Goal: Task Accomplishment & Management: Complete application form

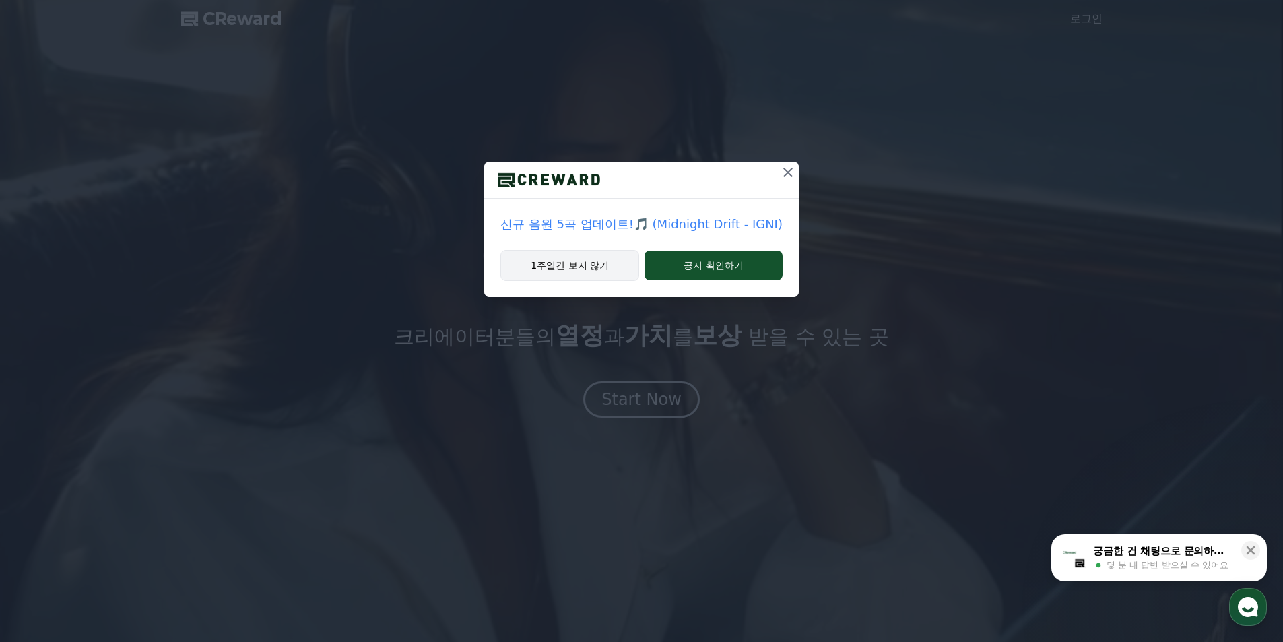
click at [601, 271] on button "1주일간 보지 않기" at bounding box center [569, 265] width 139 height 31
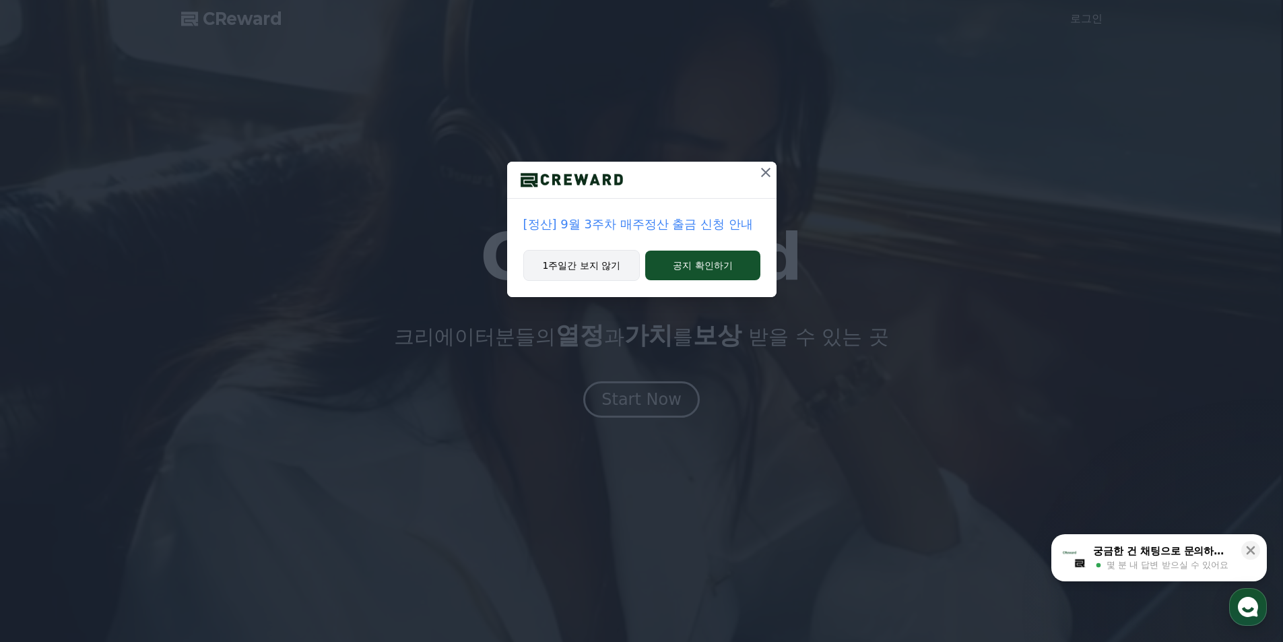
click at [620, 263] on button "1주일간 보지 않기" at bounding box center [581, 265] width 117 height 31
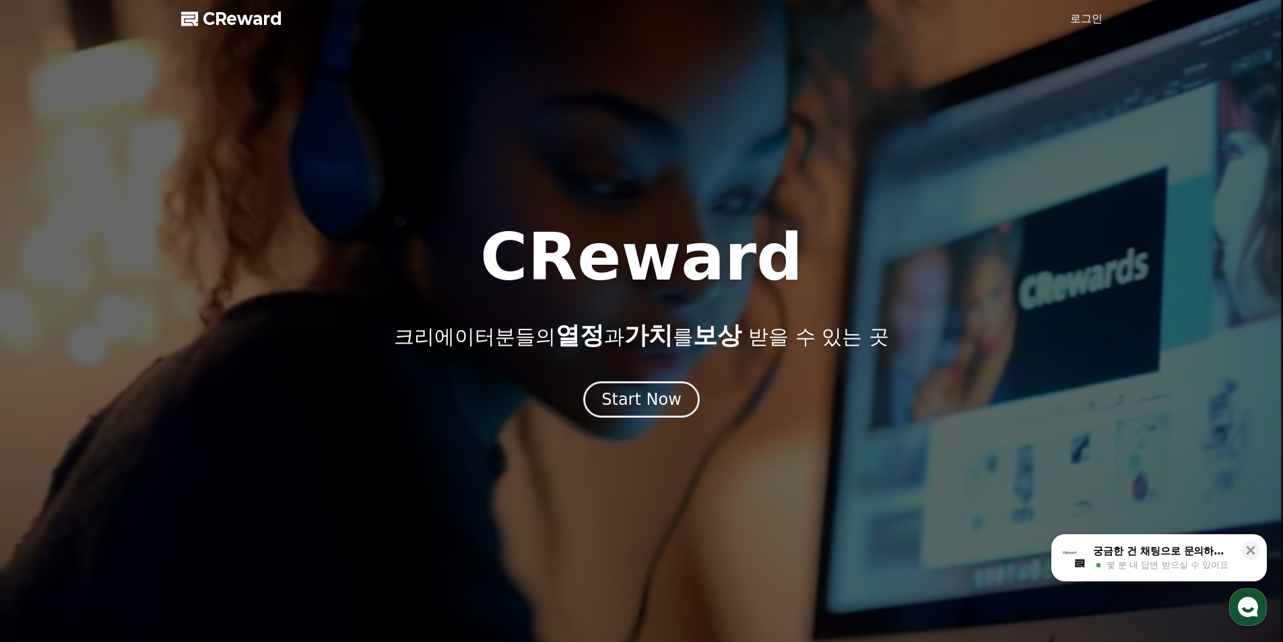
click at [650, 372] on div "CReward 크리에이터분들의 열정 과 가치 를 보상 받을 수 있는 곳 Start Now" at bounding box center [641, 321] width 1283 height 193
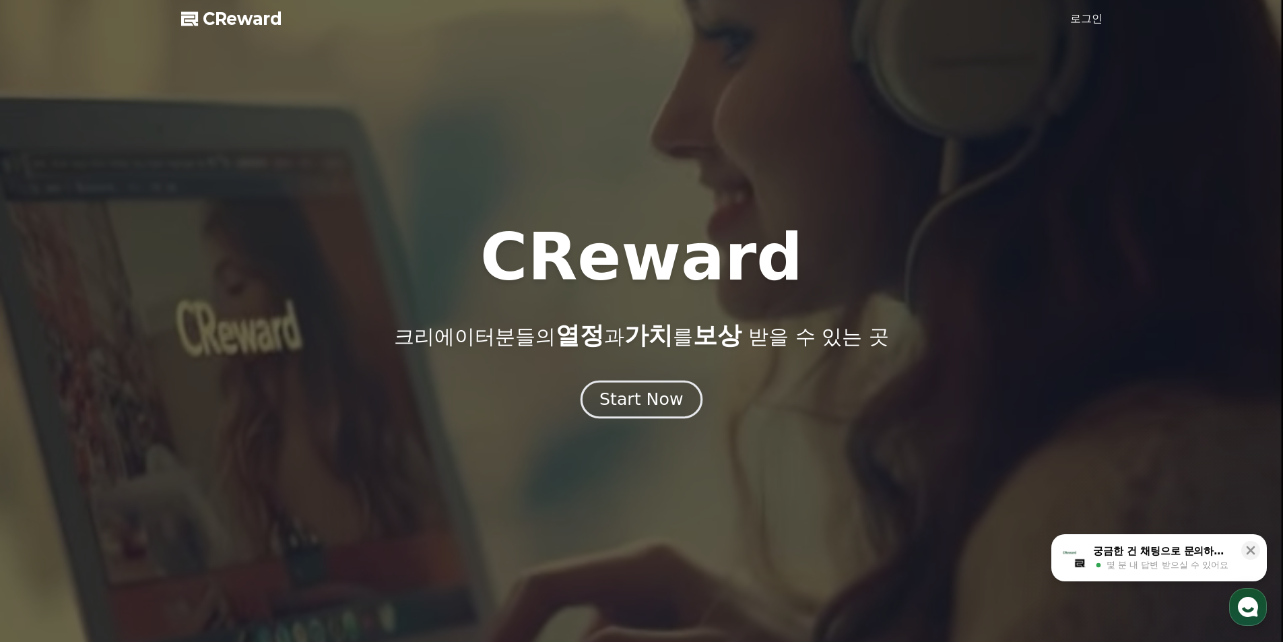
click at [649, 387] on button "Start Now" at bounding box center [642, 399] width 122 height 38
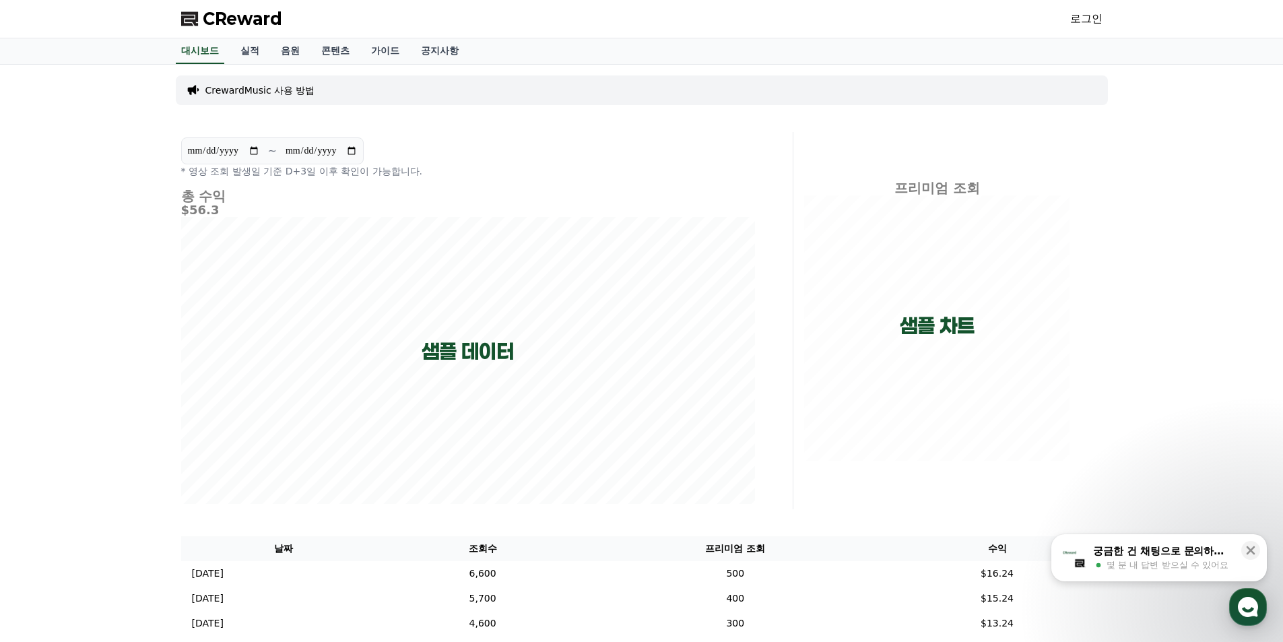
click at [1097, 23] on link "로그인" at bounding box center [1086, 19] width 32 height 16
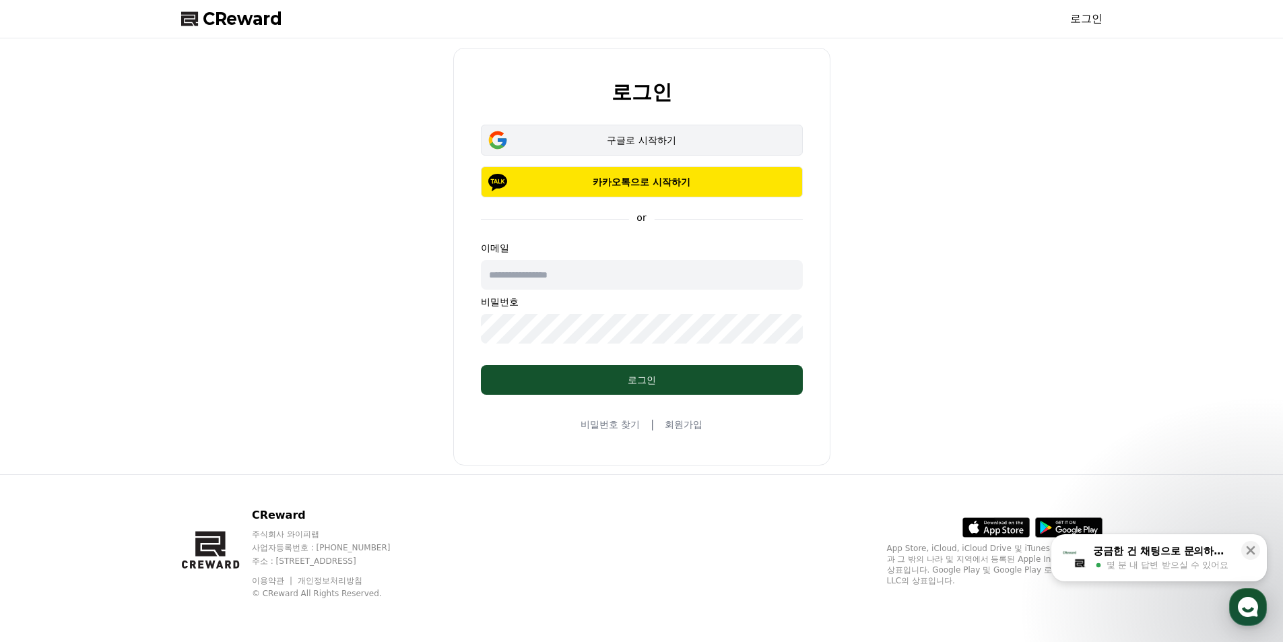
click at [608, 141] on div "구글로 시작하기" at bounding box center [641, 139] width 283 height 13
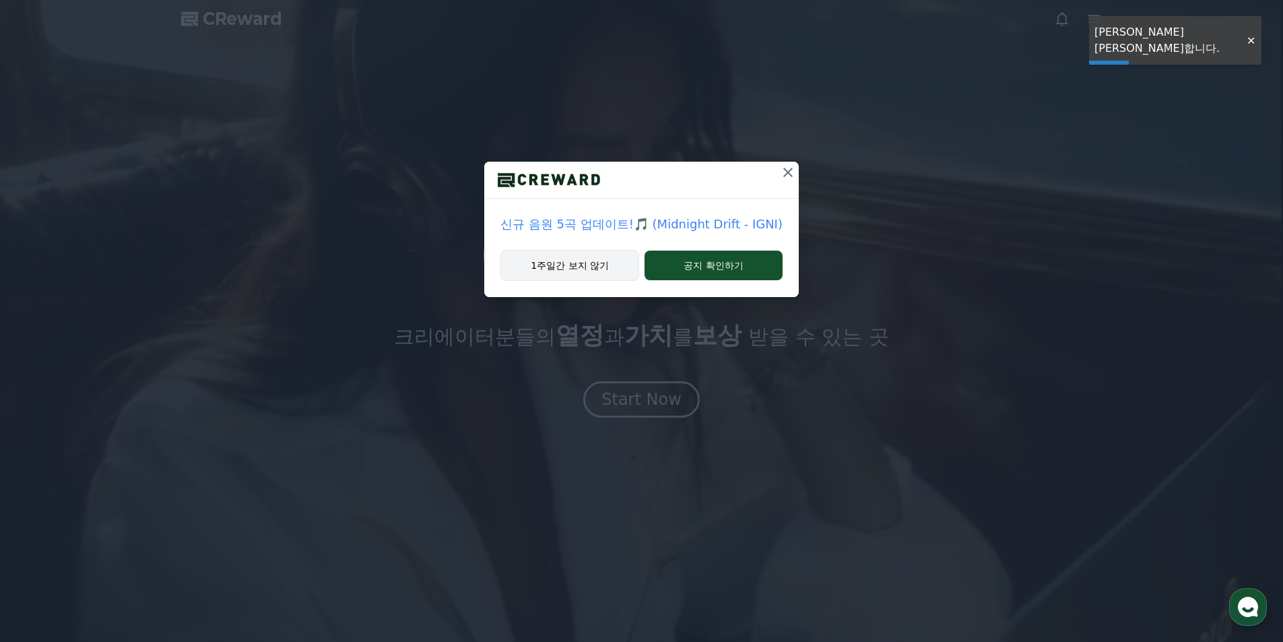
click at [600, 269] on button "1주일간 보지 않기" at bounding box center [569, 265] width 139 height 31
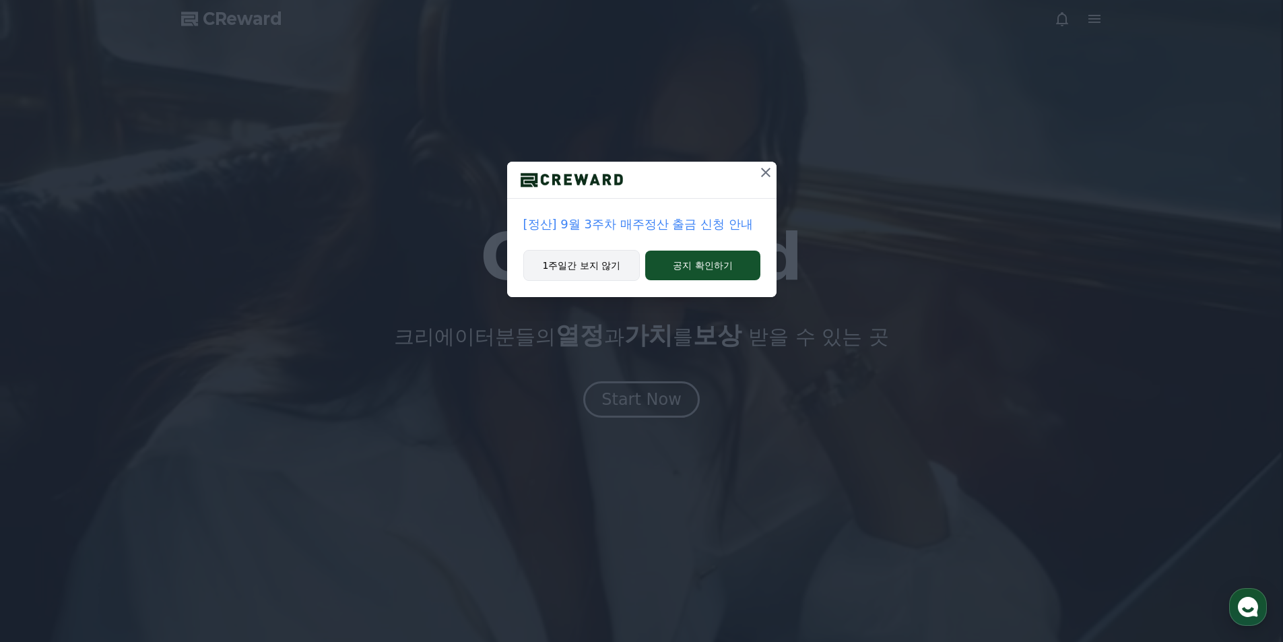
click at [600, 269] on button "1주일간 보지 않기" at bounding box center [581, 265] width 117 height 31
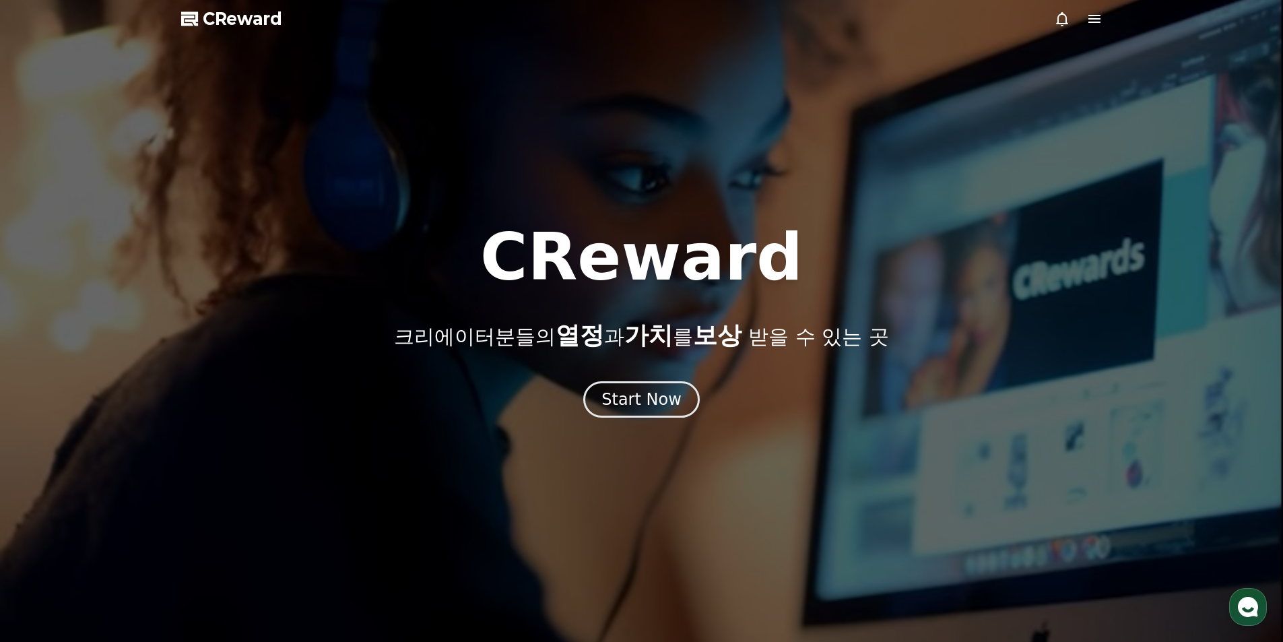
click at [1101, 17] on icon at bounding box center [1094, 19] width 16 height 16
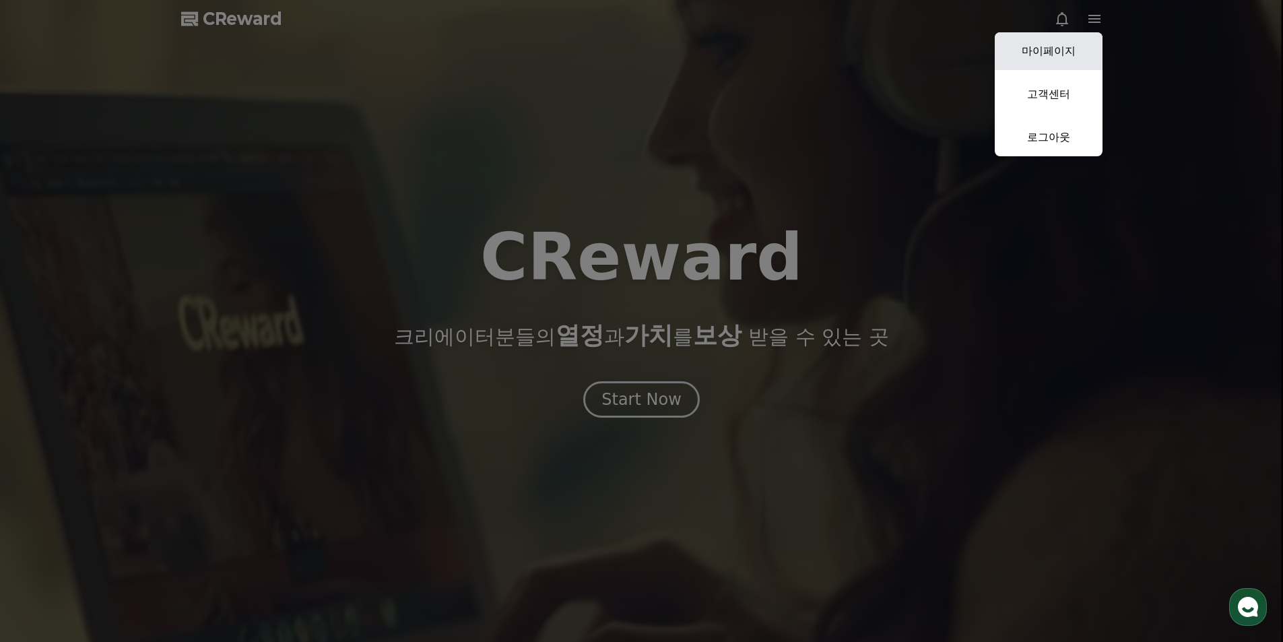
click at [1068, 43] on link "마이페이지" at bounding box center [1049, 51] width 108 height 38
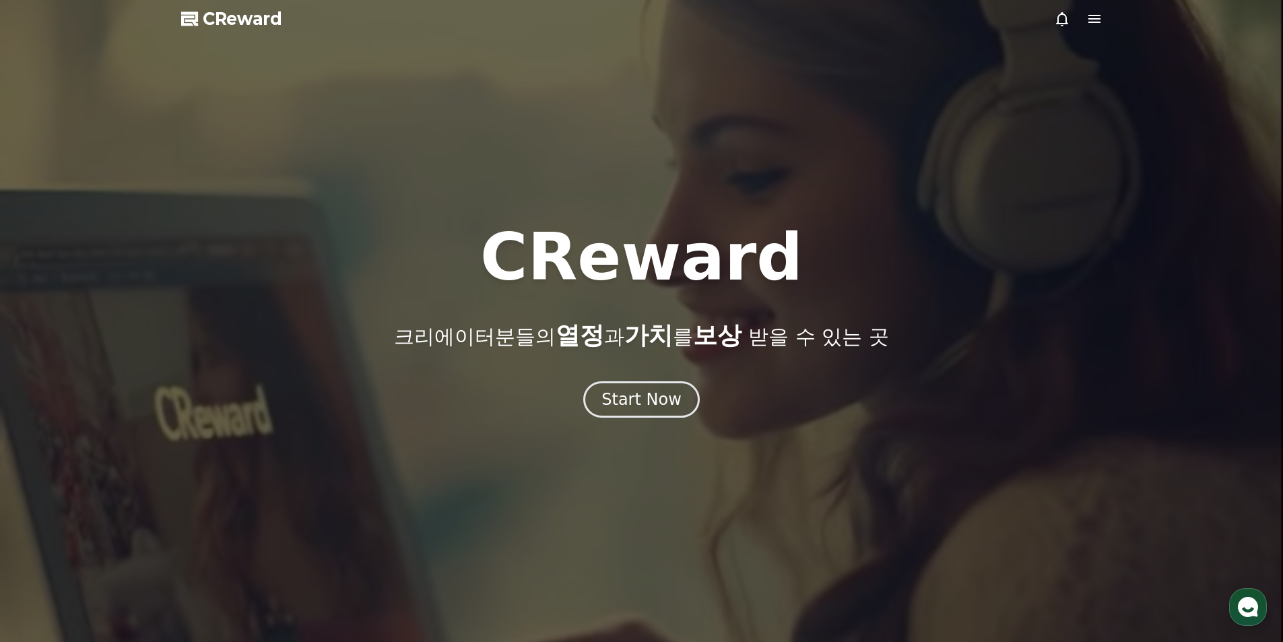
select select "**********"
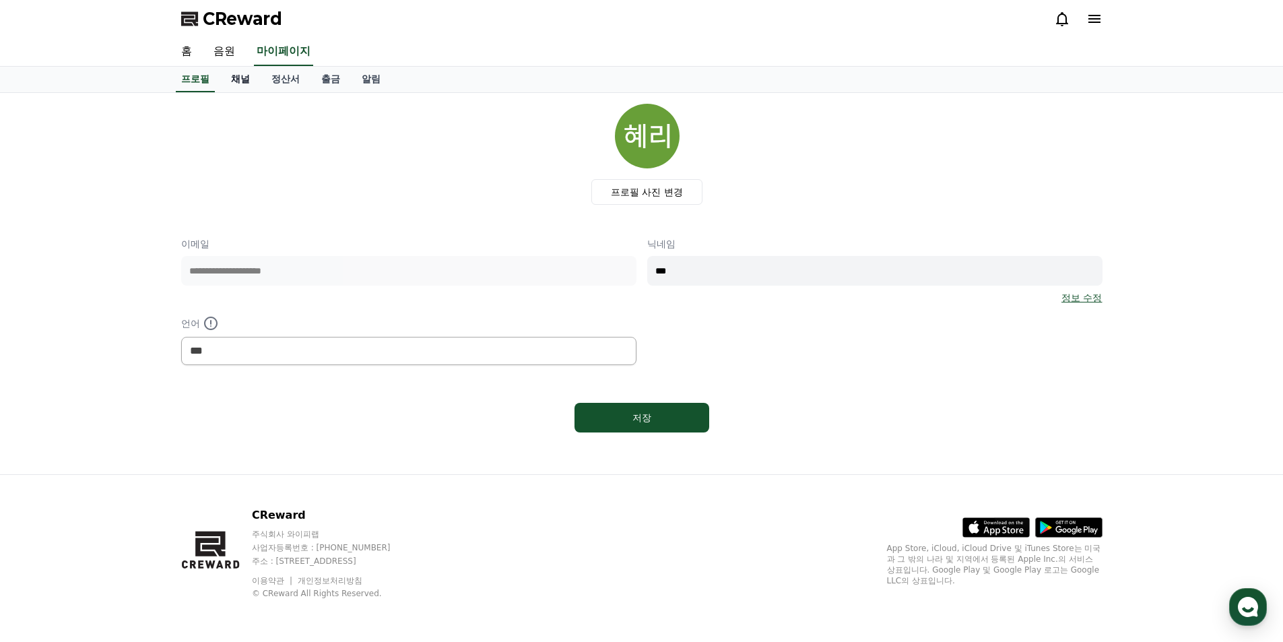
click at [242, 84] on link "채널" at bounding box center [240, 80] width 40 height 26
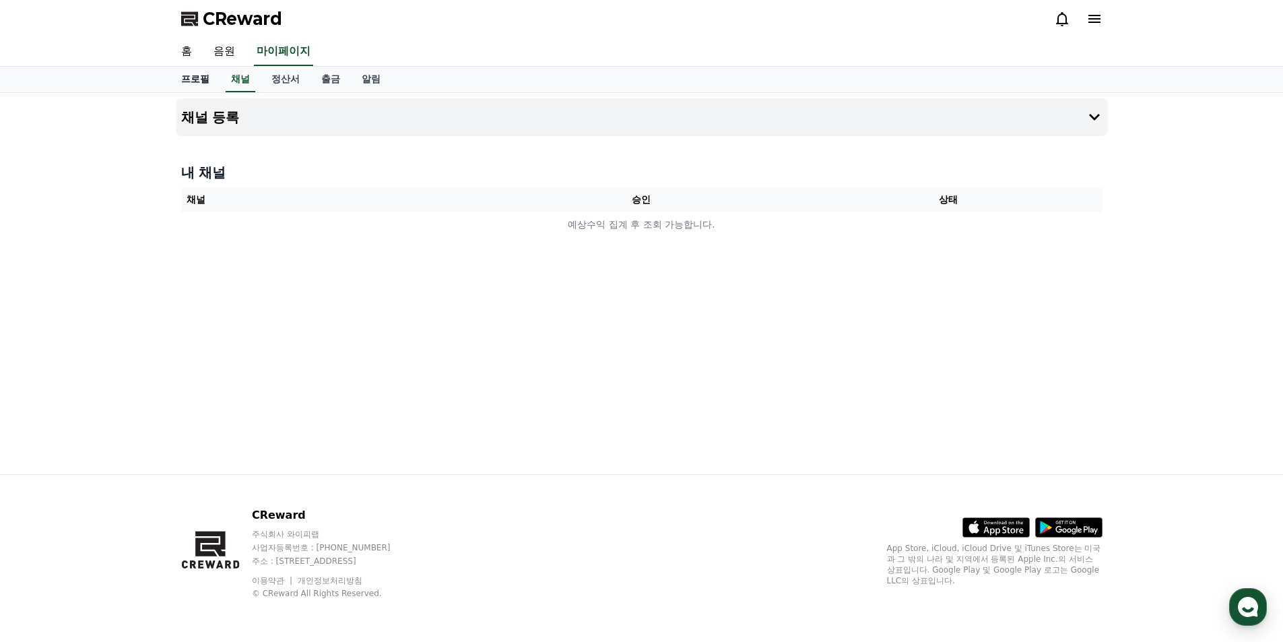
click at [205, 77] on link "프로필" at bounding box center [195, 80] width 50 height 26
select select "**********"
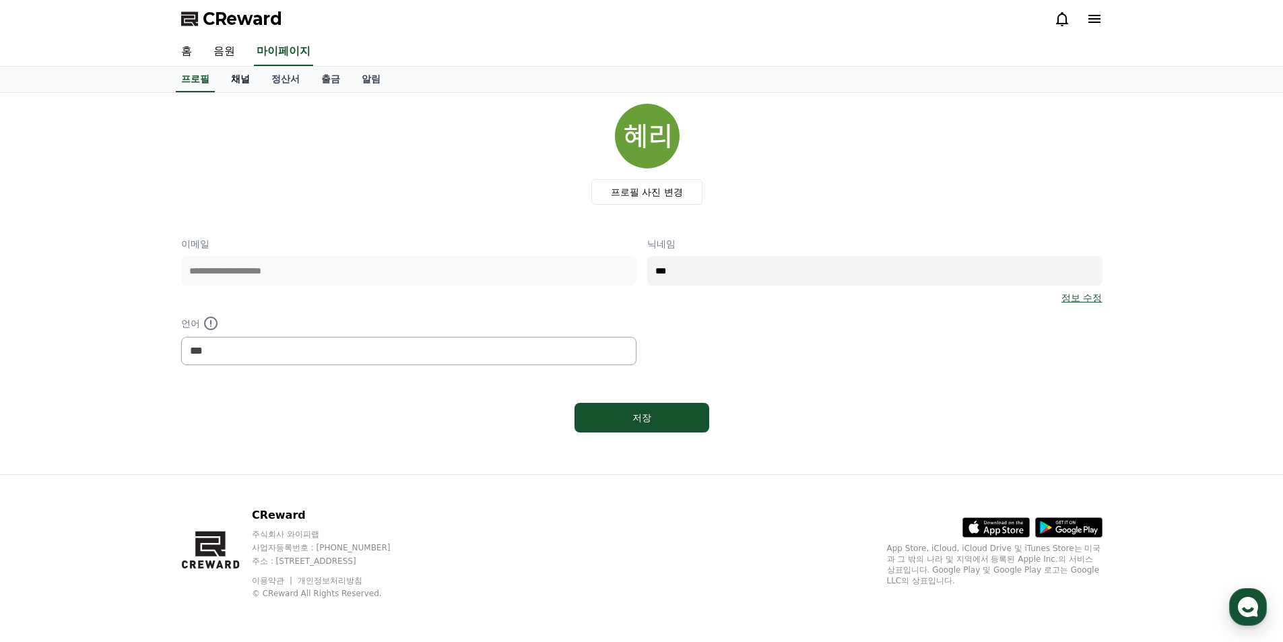
click at [239, 80] on link "채널" at bounding box center [240, 80] width 40 height 26
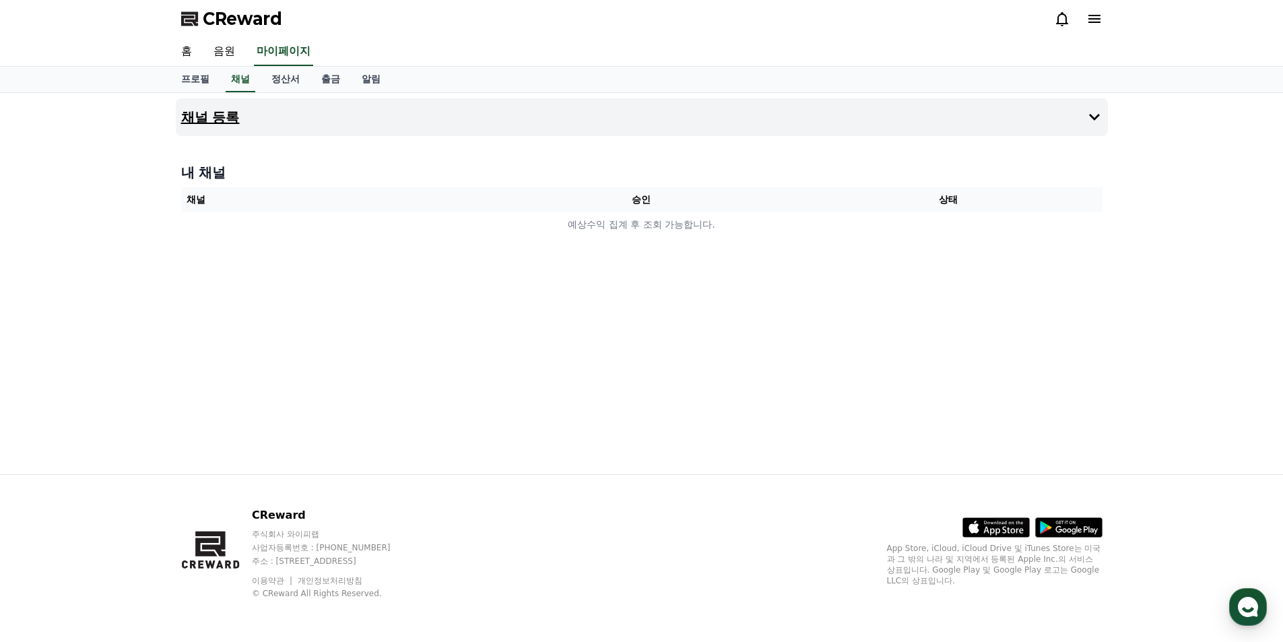
click at [223, 110] on h4 "채널 등록" at bounding box center [210, 117] width 59 height 15
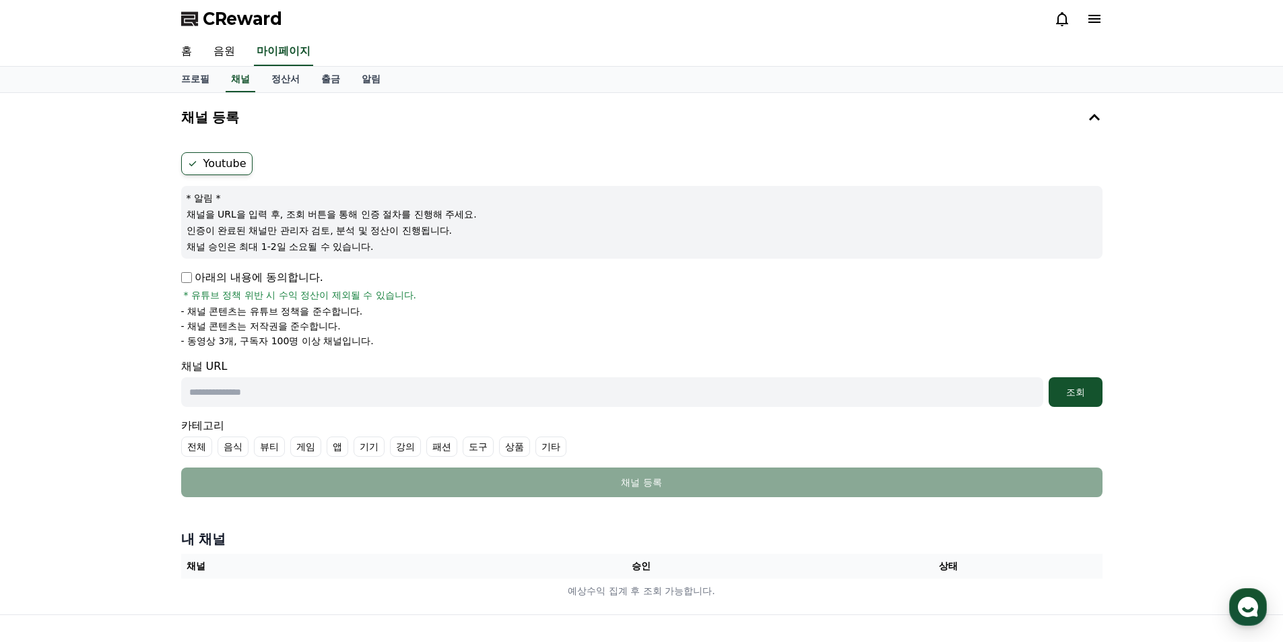
click at [249, 275] on p "아래의 내용에 동의합니다." at bounding box center [252, 277] width 142 height 16
click at [386, 389] on input "text" at bounding box center [612, 392] width 862 height 30
paste input "**********"
type input "**********"
click at [1080, 391] on div "조회" at bounding box center [1075, 391] width 43 height 13
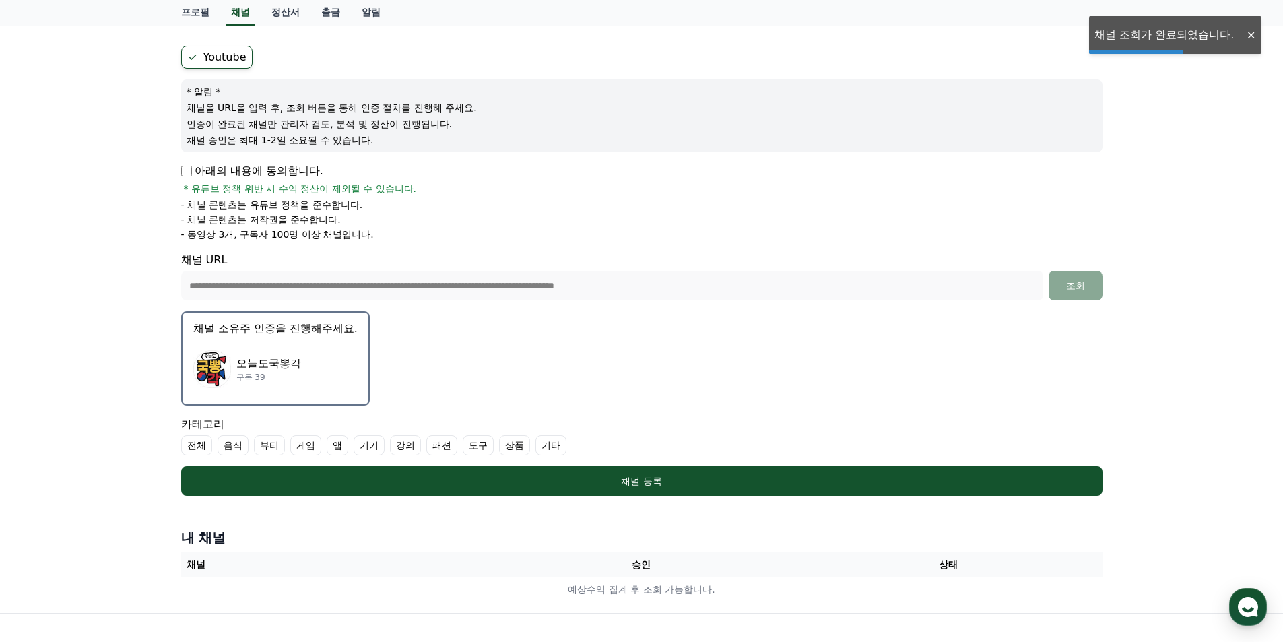
scroll to position [202, 0]
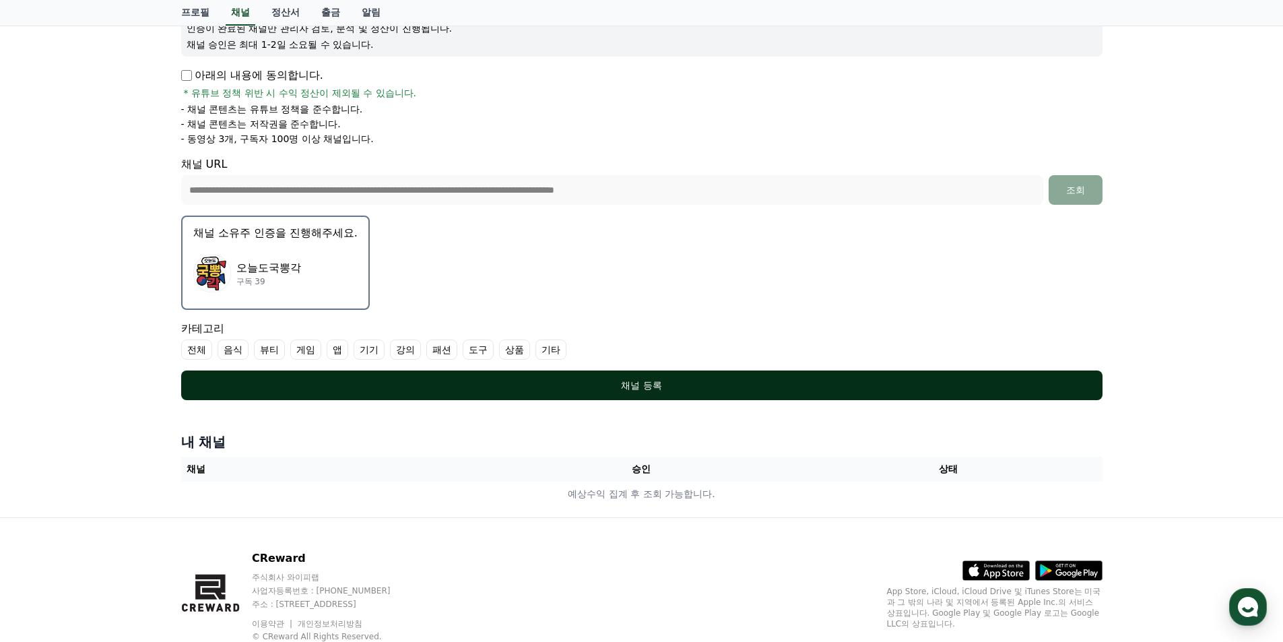
click at [595, 378] on button "채널 등록" at bounding box center [641, 385] width 921 height 30
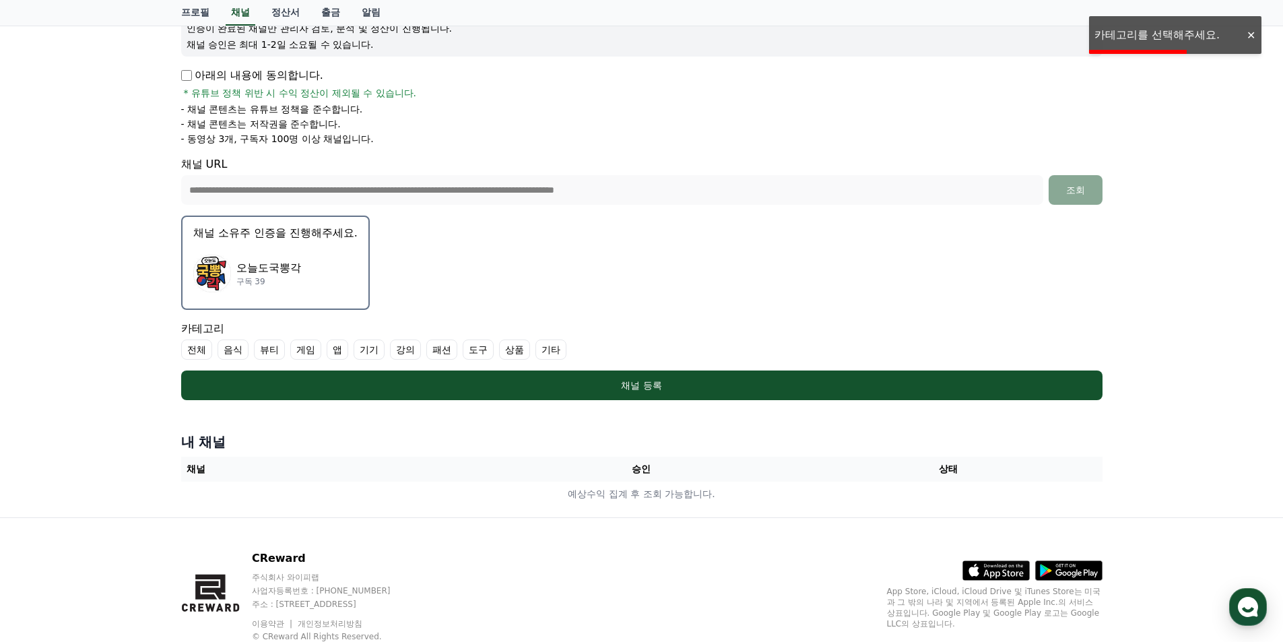
click at [201, 352] on label "전체" at bounding box center [196, 349] width 31 height 20
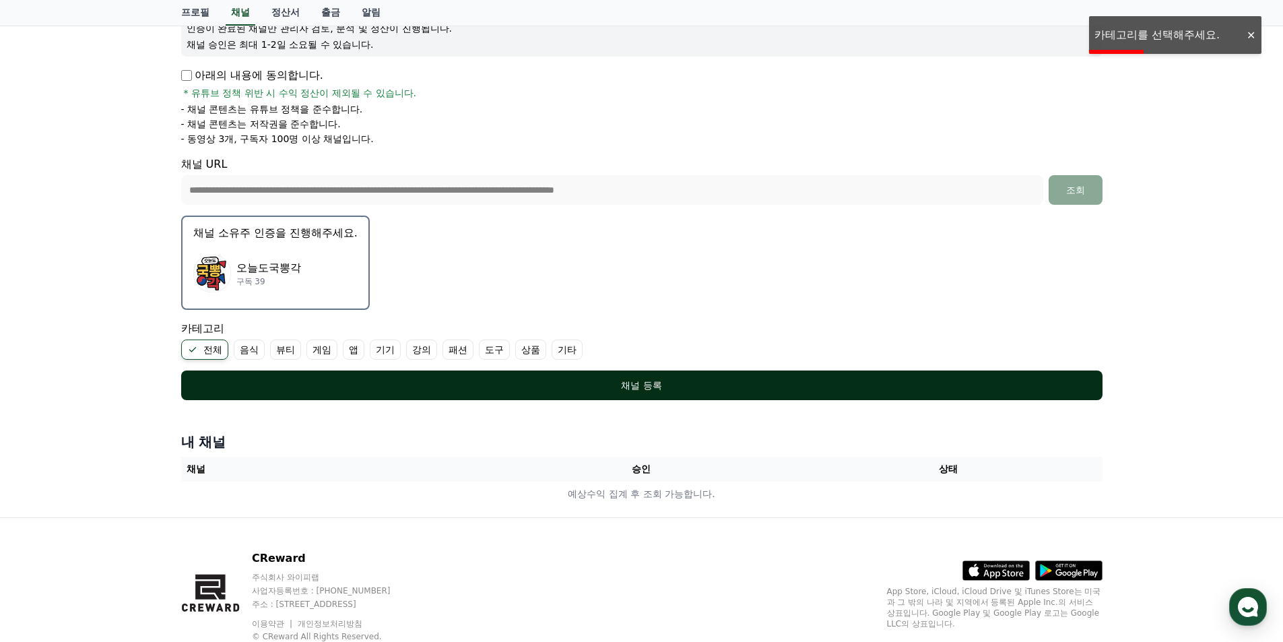
click at [569, 387] on div "채널 등록" at bounding box center [641, 385] width 867 height 13
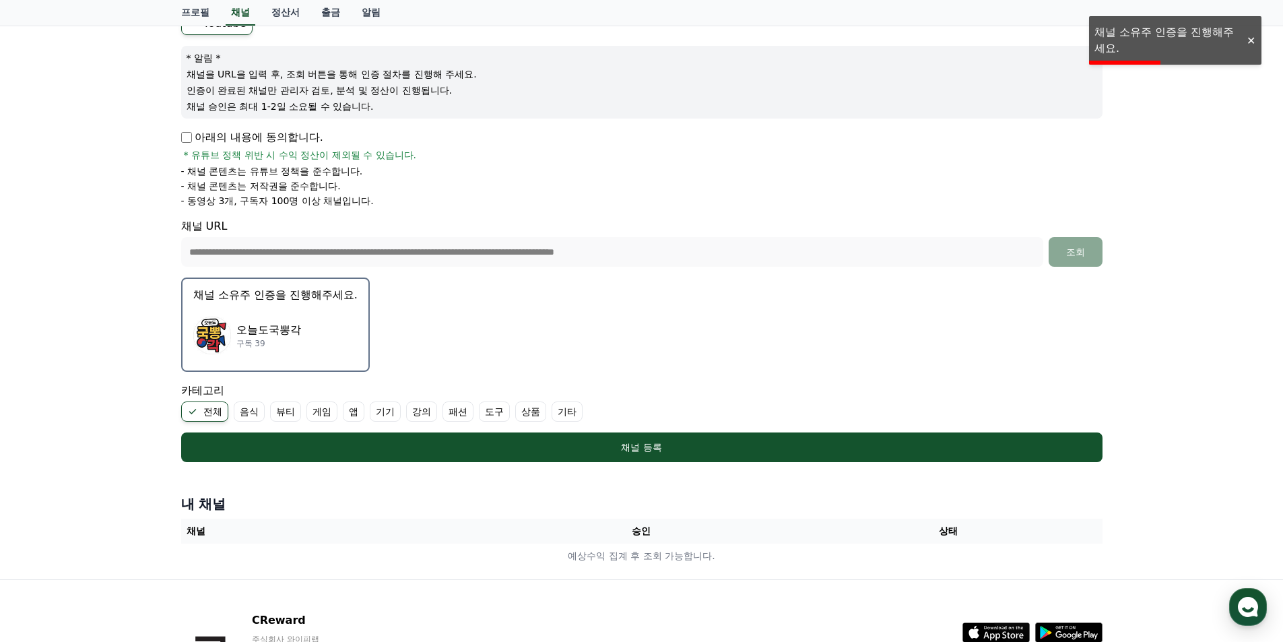
scroll to position [0, 0]
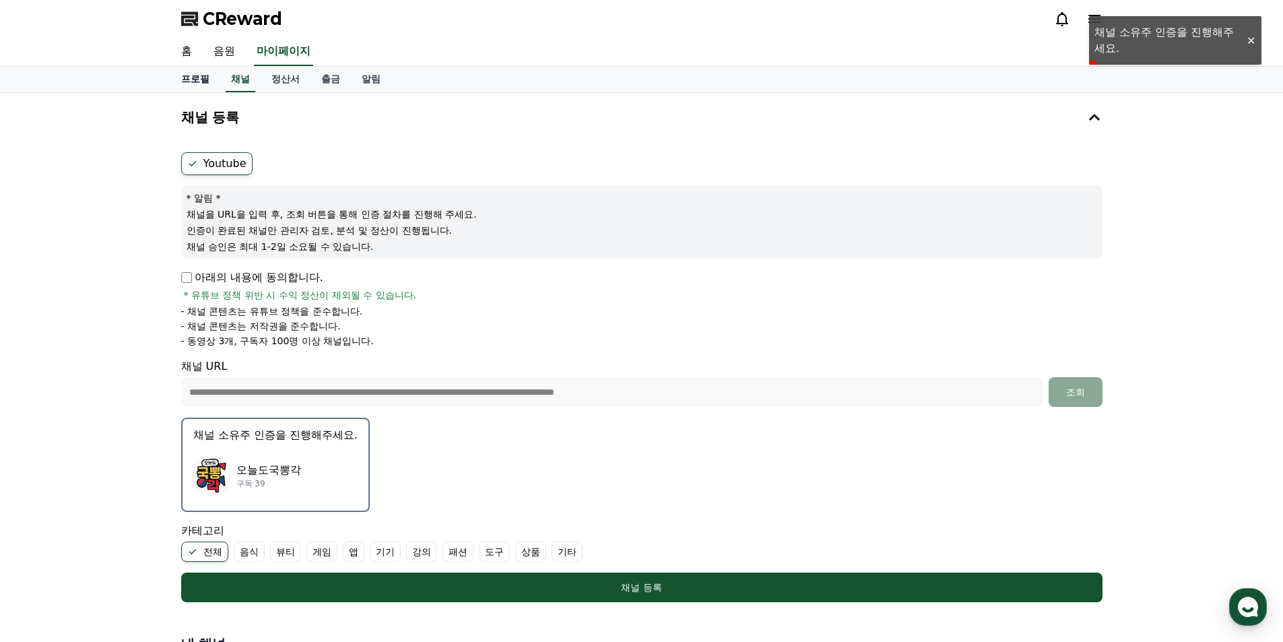
click at [202, 84] on link "프로필" at bounding box center [195, 80] width 50 height 26
select select "**********"
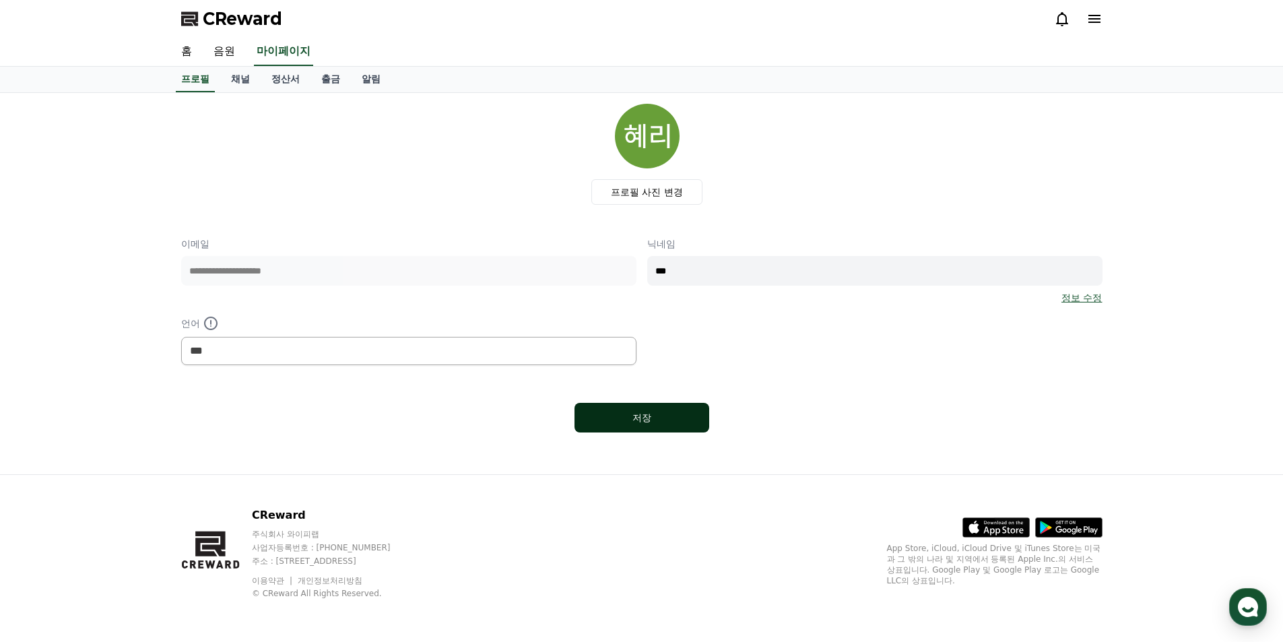
click at [656, 422] on div "저장" at bounding box center [641, 417] width 81 height 13
select select "**********"
click at [237, 86] on link "채널" at bounding box center [240, 80] width 40 height 26
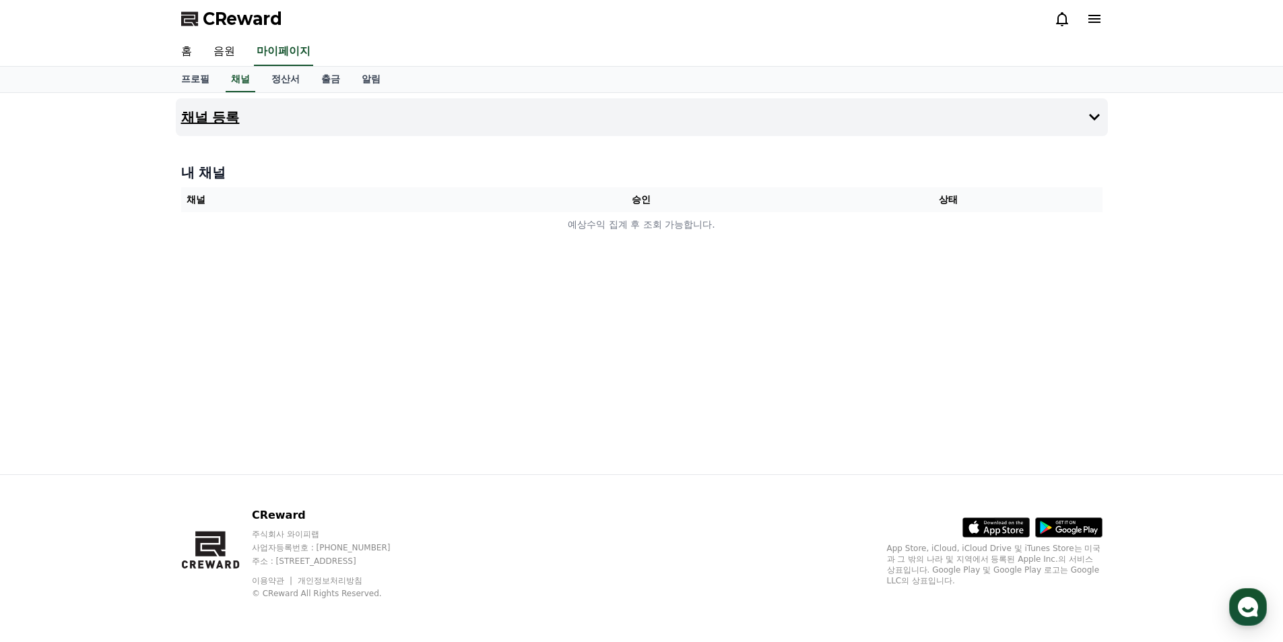
click at [212, 112] on h4 "채널 등록" at bounding box center [210, 117] width 59 height 15
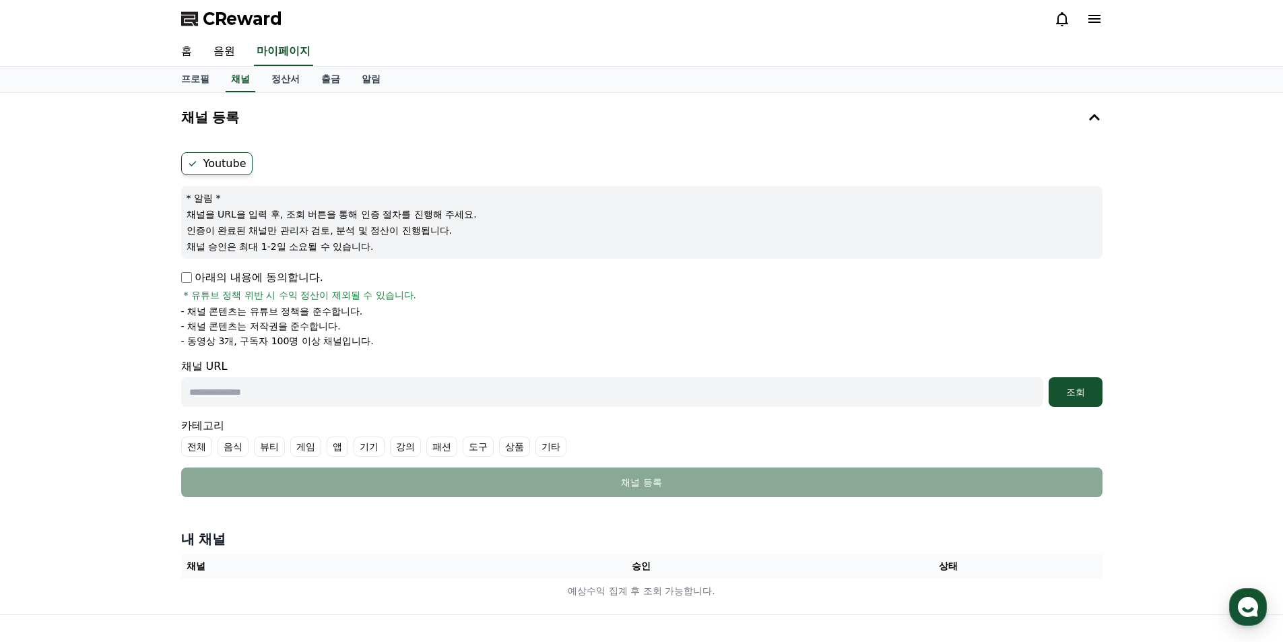
click at [397, 378] on input "text" at bounding box center [612, 392] width 862 height 30
type input "**********"
click at [1074, 397] on div "조회" at bounding box center [1075, 391] width 43 height 13
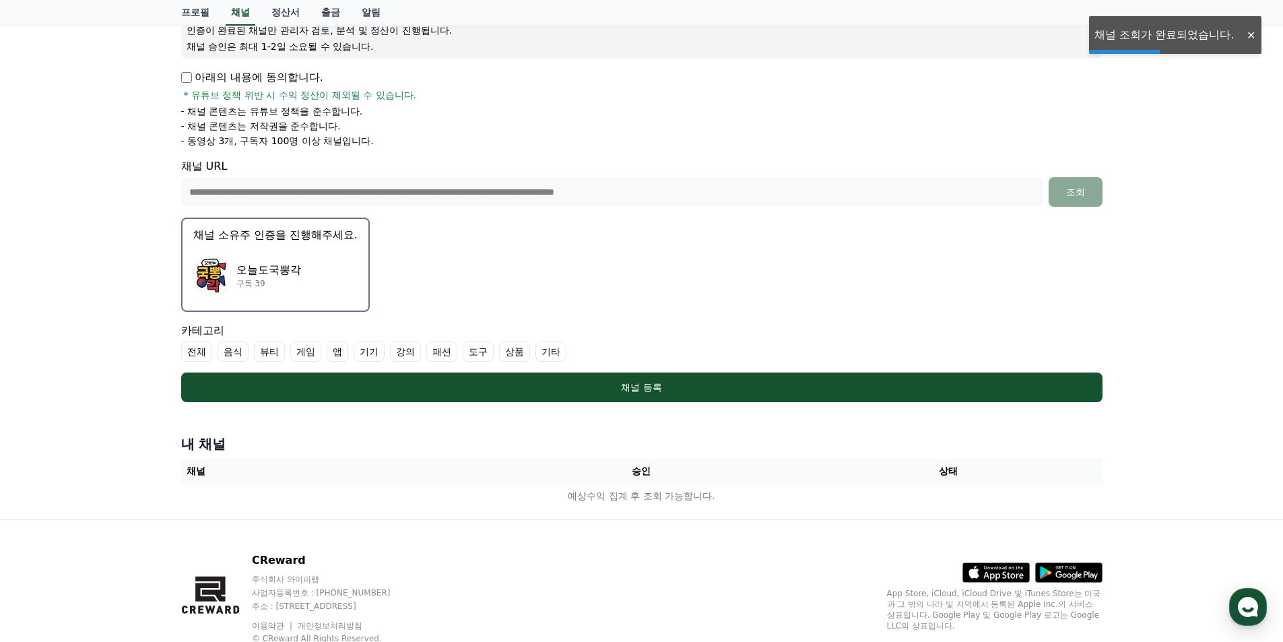
scroll to position [202, 0]
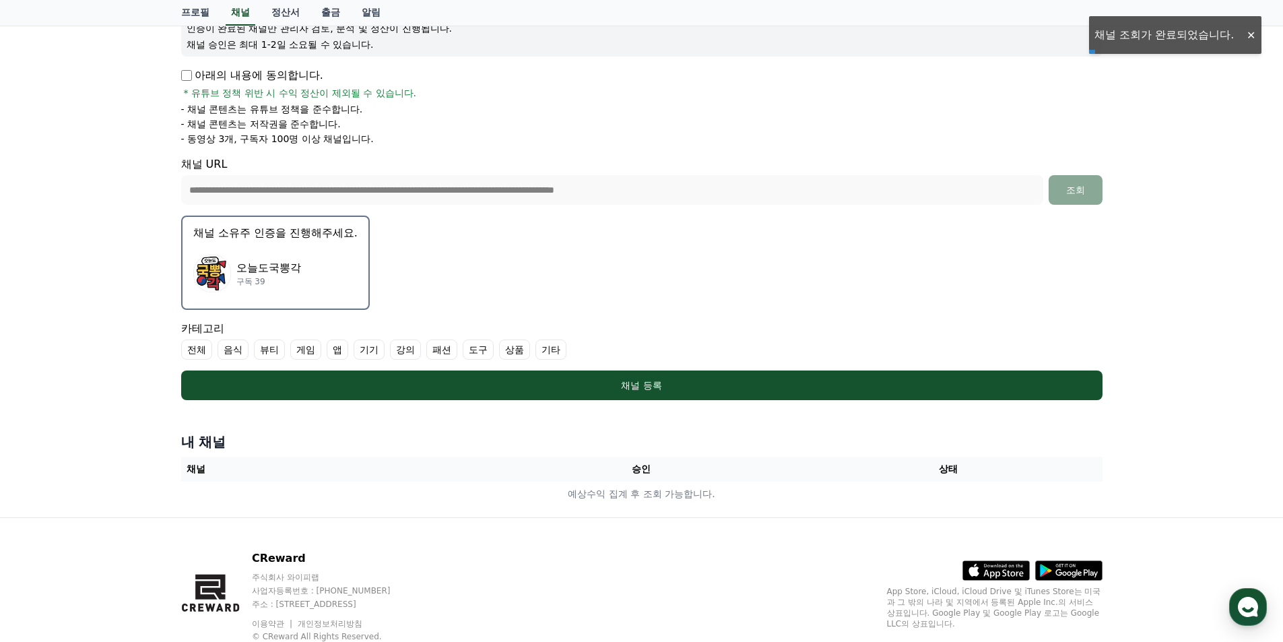
click at [183, 352] on label "전체" at bounding box center [196, 349] width 31 height 20
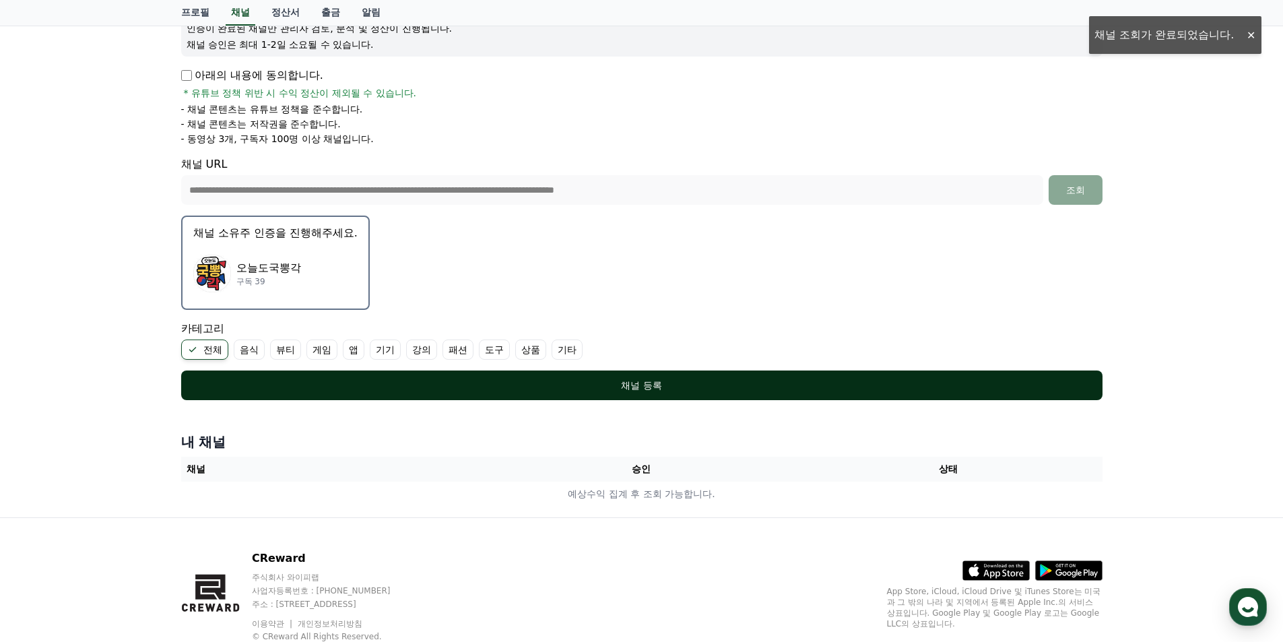
click at [253, 380] on div "채널 등록" at bounding box center [641, 385] width 867 height 13
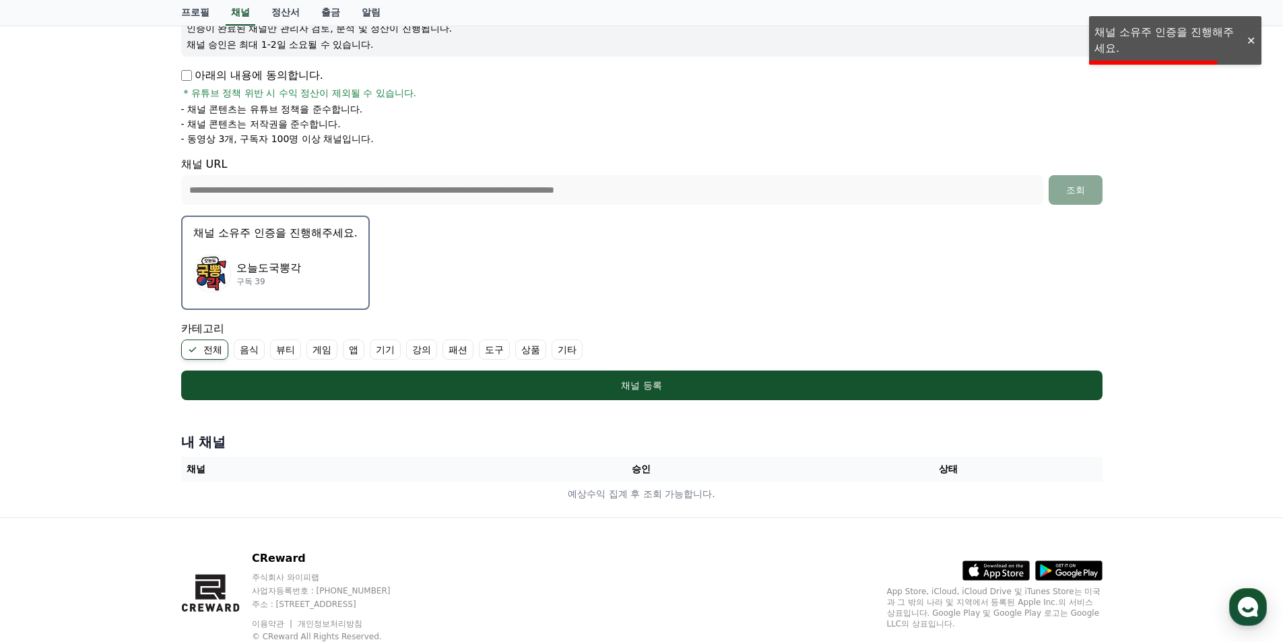
click at [1124, 46] on div "**********" at bounding box center [641, 204] width 1283 height 626
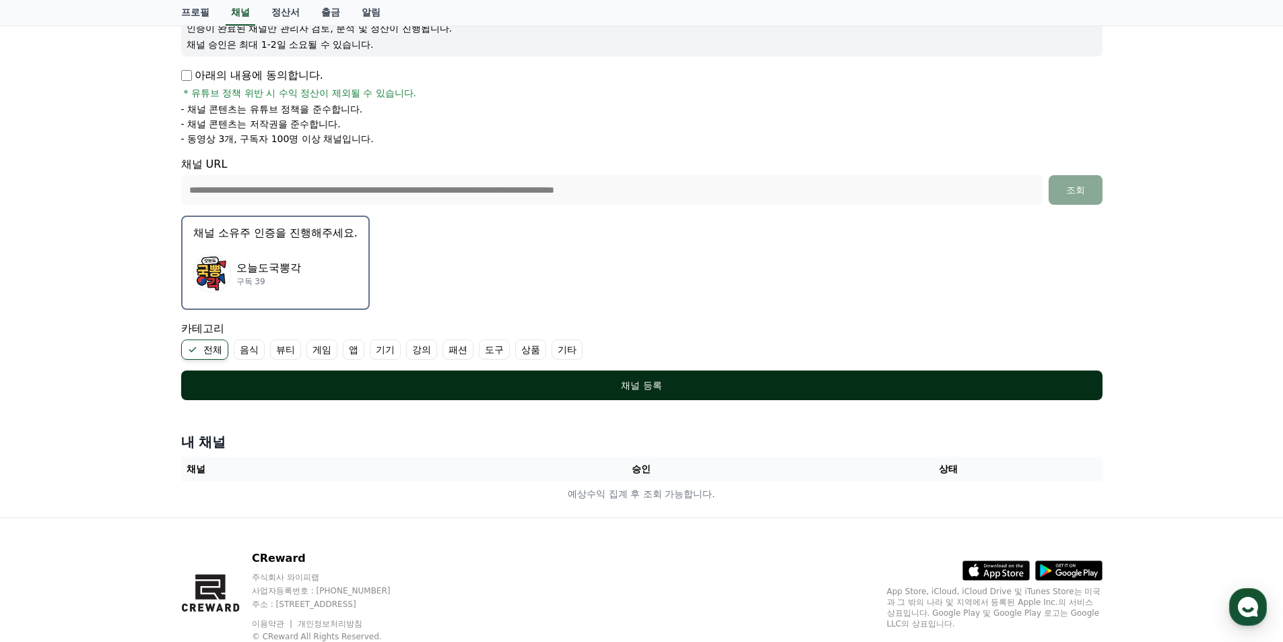
click at [649, 385] on div "채널 등록" at bounding box center [641, 385] width 867 height 13
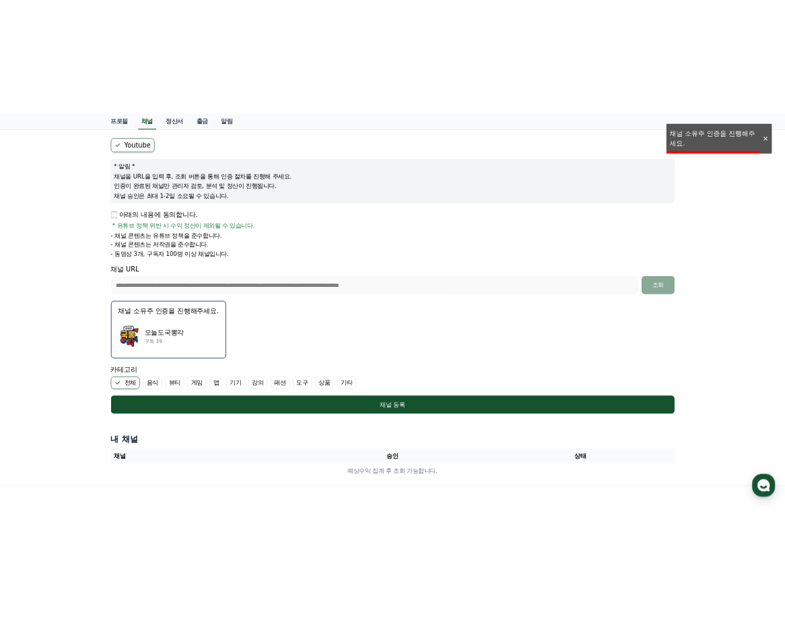
scroll to position [0, 0]
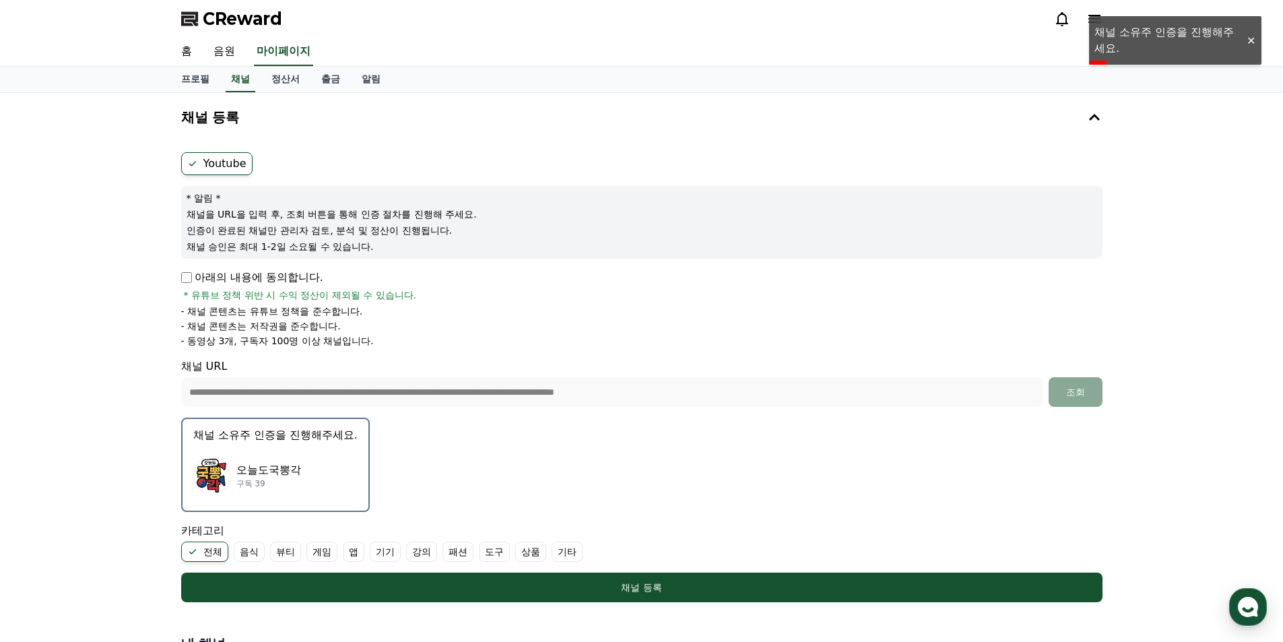
click at [336, 484] on div "오늘도국뽕각 구독 39" at bounding box center [275, 476] width 164 height 54
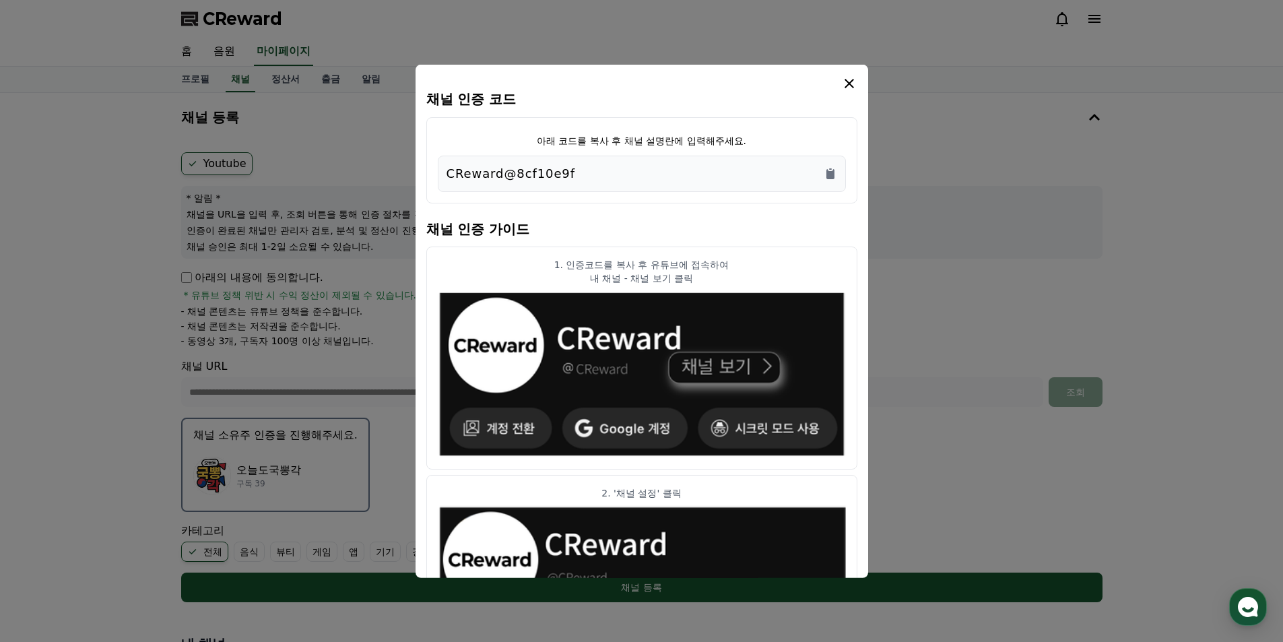
drag, startPoint x: 655, startPoint y: 167, endPoint x: 442, endPoint y: 170, distance: 213.5
click at [442, 170] on div "CReward@8cf10e9f" at bounding box center [642, 173] width 408 height 36
click at [828, 169] on icon "Copy to clipboard" at bounding box center [830, 172] width 13 height 13
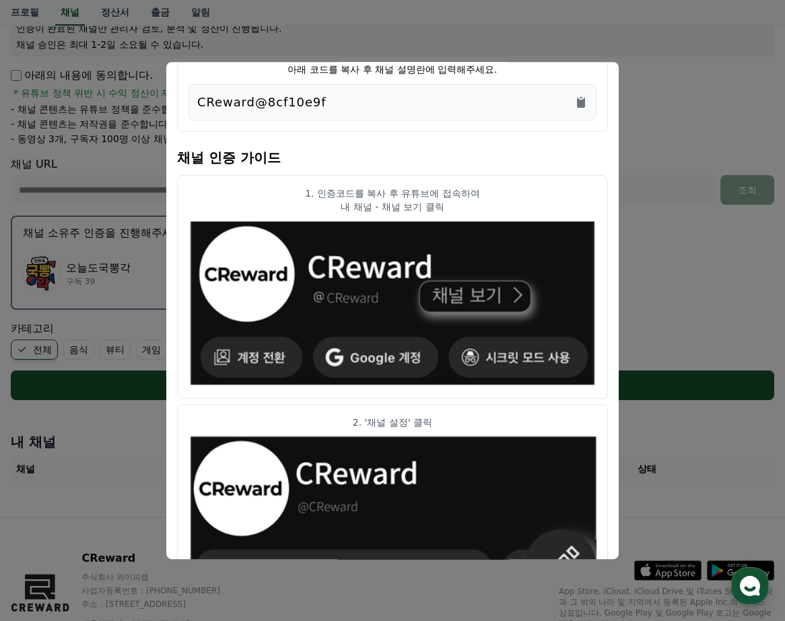
scroll to position [67, 0]
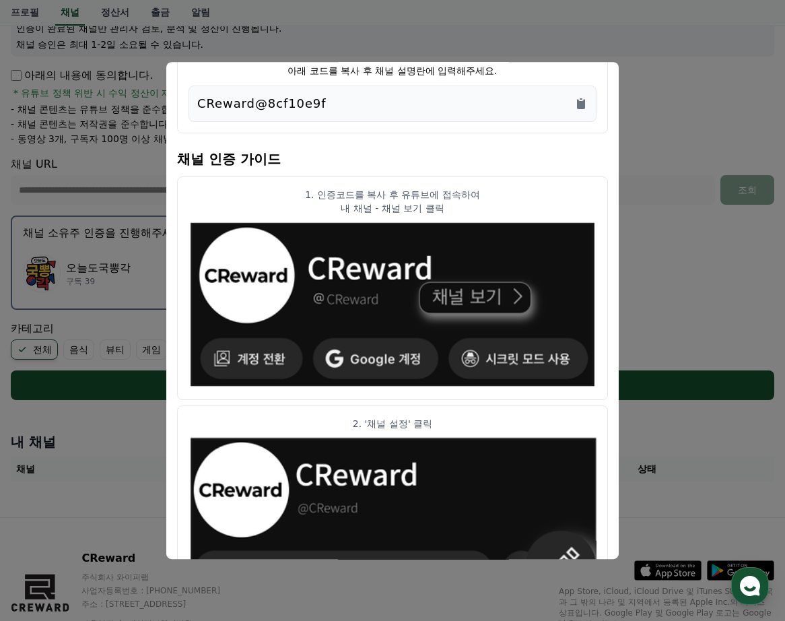
click at [354, 158] on h4 "채널 인증 가이드" at bounding box center [392, 158] width 431 height 38
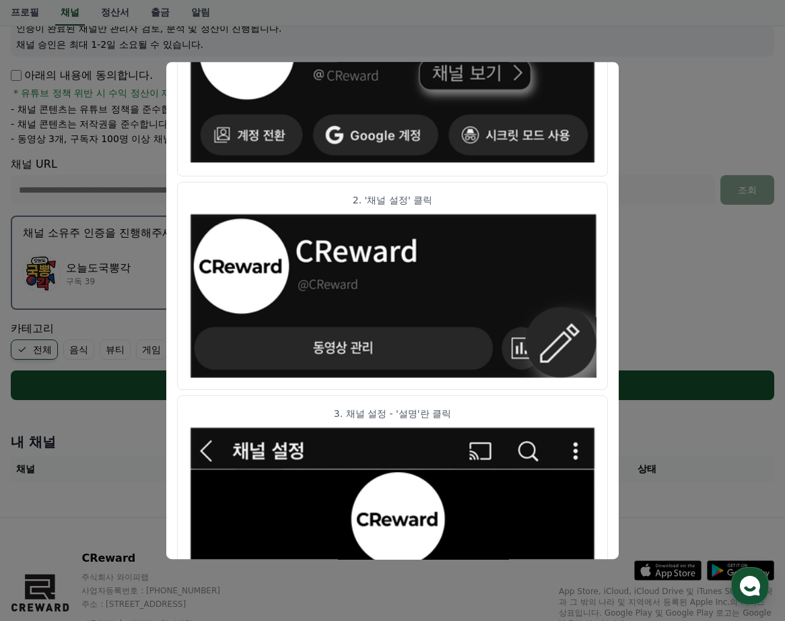
scroll to position [404, 0]
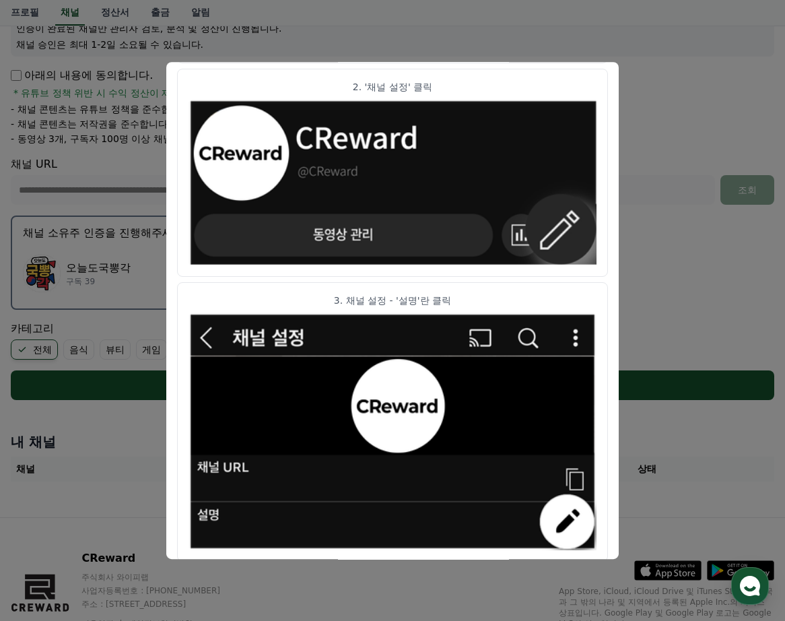
click at [326, 318] on img "modal" at bounding box center [393, 431] width 408 height 237
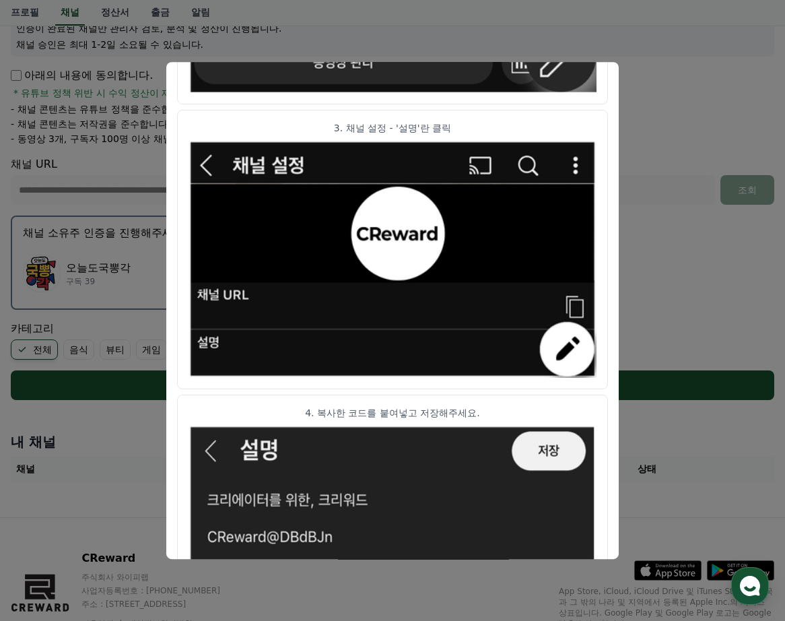
scroll to position [665, 0]
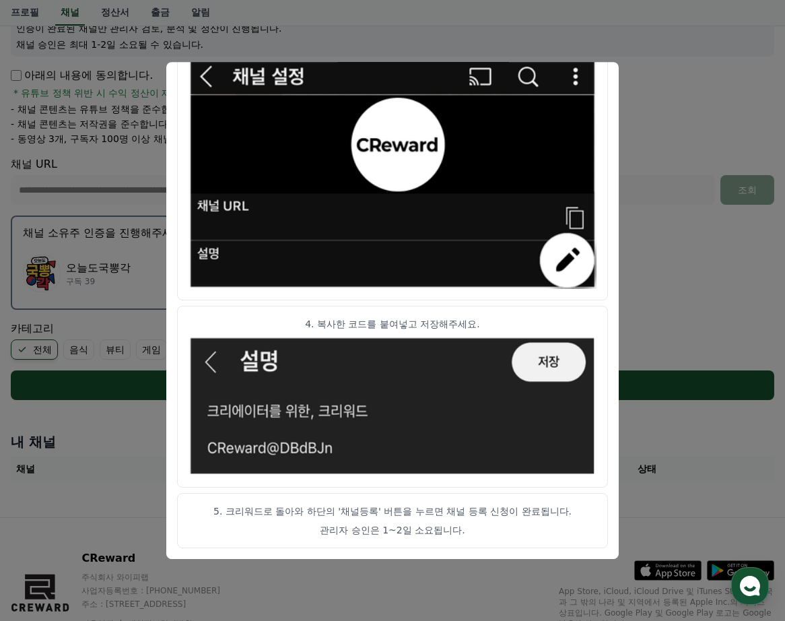
click at [358, 453] on img "modal" at bounding box center [393, 406] width 408 height 141
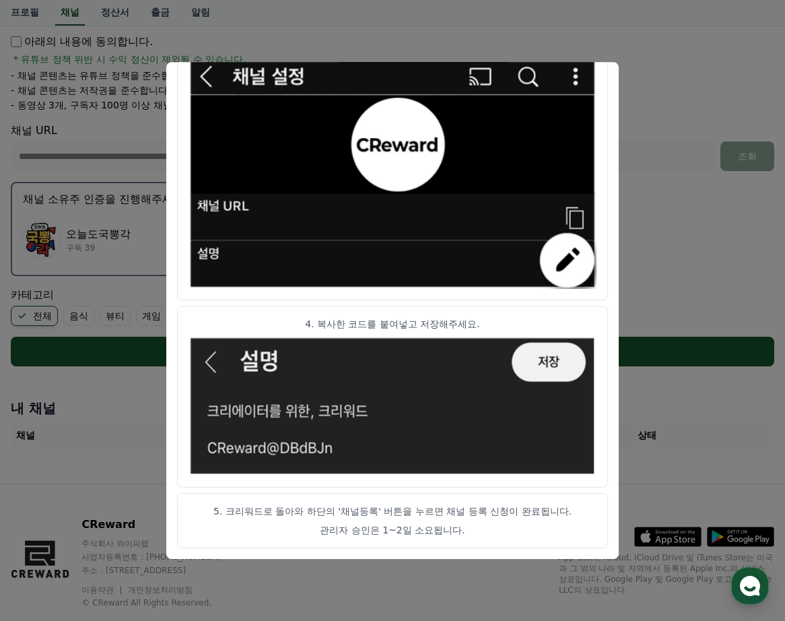
scroll to position [266, 0]
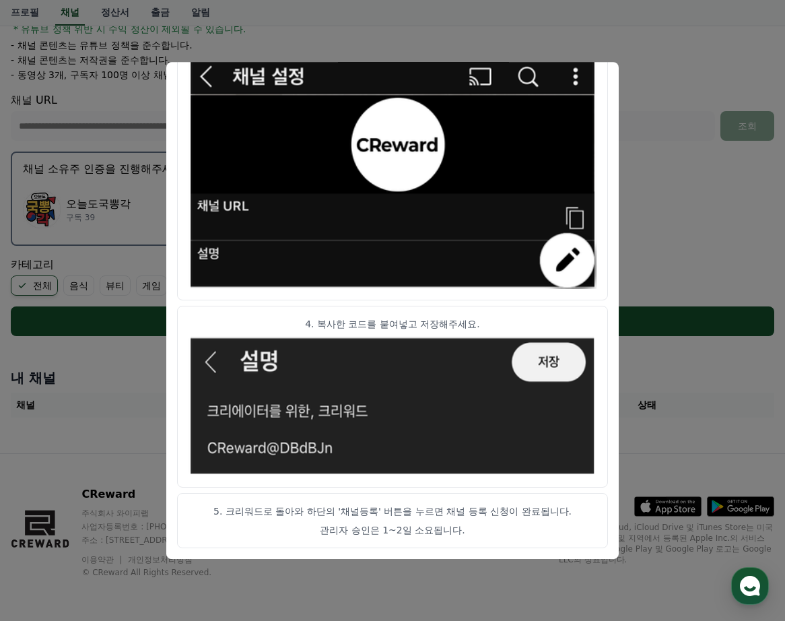
click at [683, 253] on button "close modal" at bounding box center [392, 310] width 785 height 621
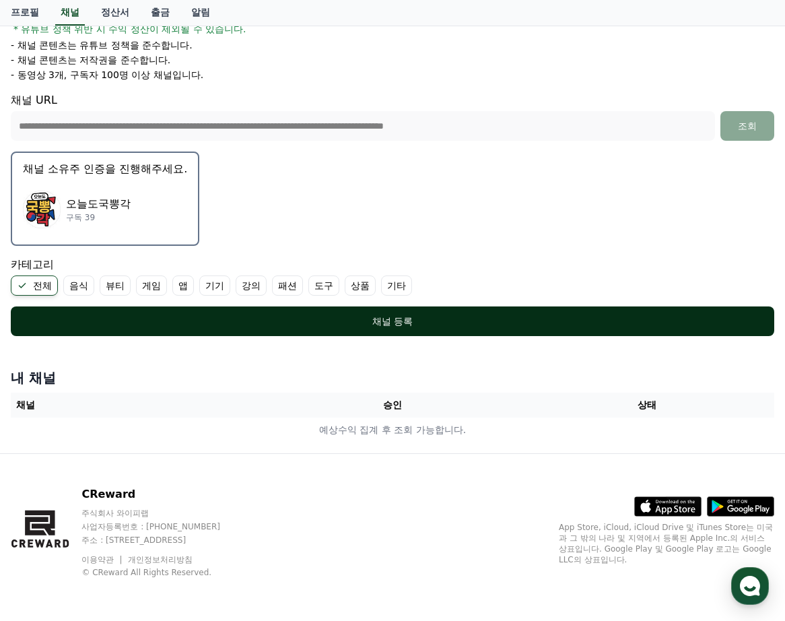
click at [415, 326] on div "채널 등록" at bounding box center [393, 321] width 710 height 13
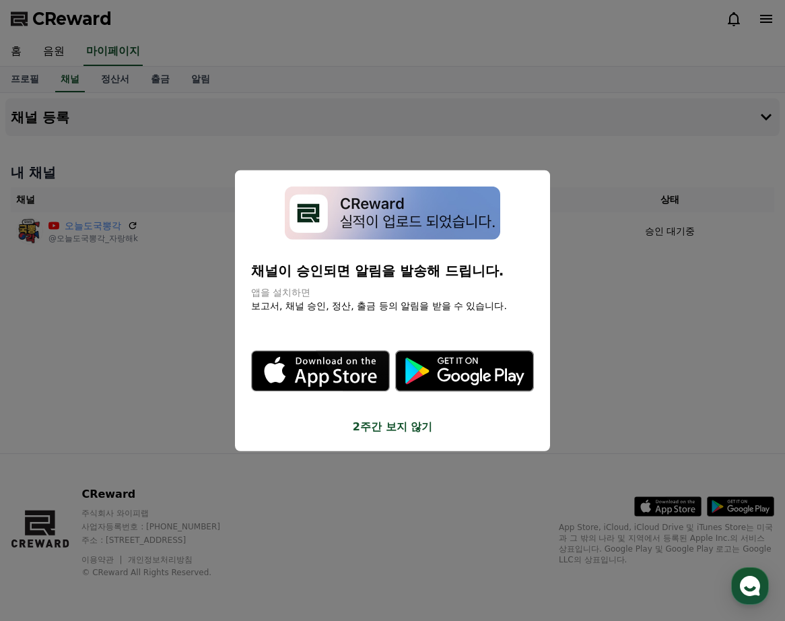
click at [327, 104] on button "close modal" at bounding box center [392, 310] width 785 height 621
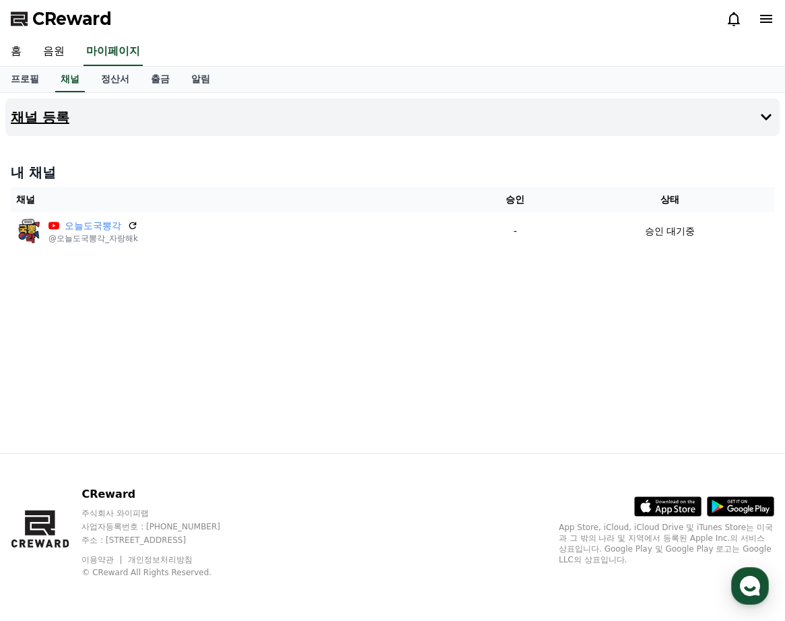
click at [52, 121] on h4 "채널 등록" at bounding box center [40, 117] width 59 height 15
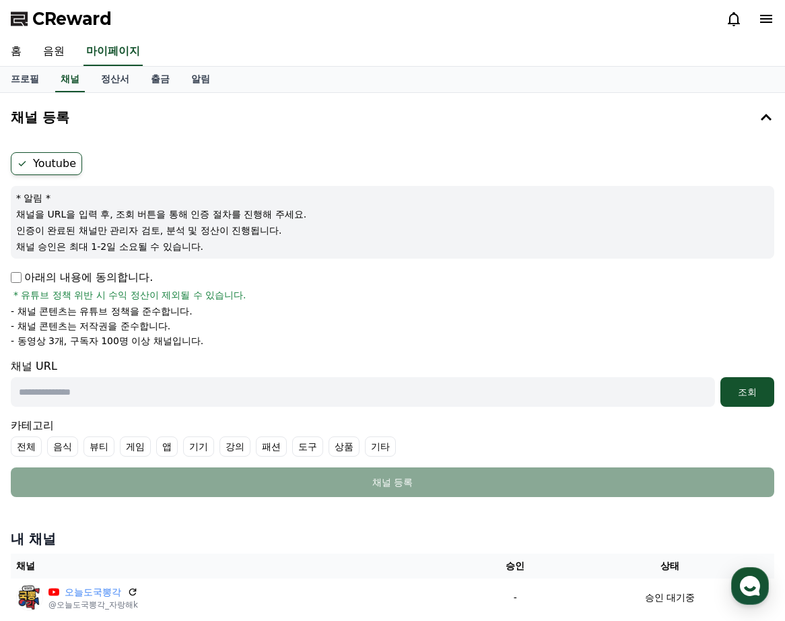
click at [85, 284] on p "아래의 내용에 동의합니다." at bounding box center [82, 277] width 142 height 16
click at [164, 404] on input "text" at bounding box center [363, 392] width 704 height 30
paste input "**********"
type input "**********"
click at [740, 389] on div "조회" at bounding box center [747, 391] width 43 height 13
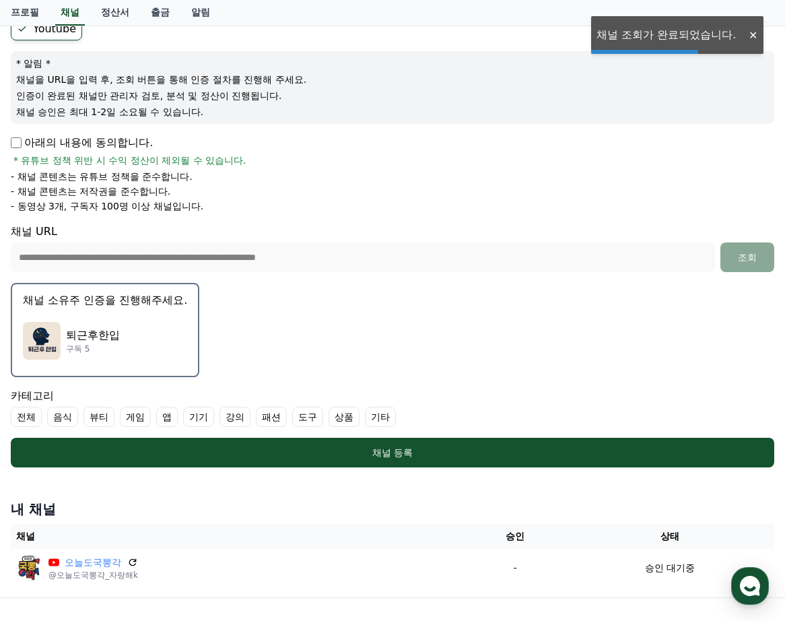
scroll to position [202, 0]
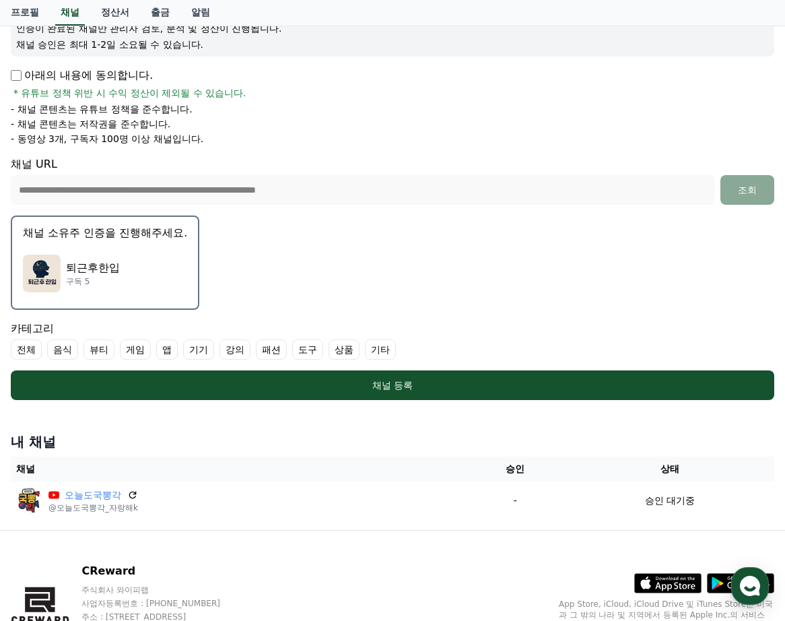
click at [122, 269] on div "퇴근후한입 구독 5" at bounding box center [105, 274] width 164 height 54
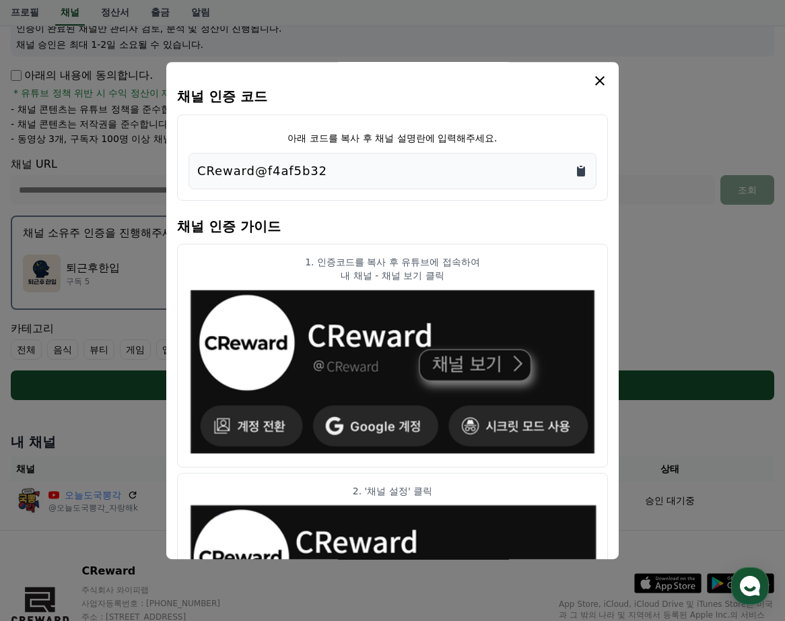
click at [579, 168] on icon "Copy to clipboard" at bounding box center [580, 170] width 13 height 13
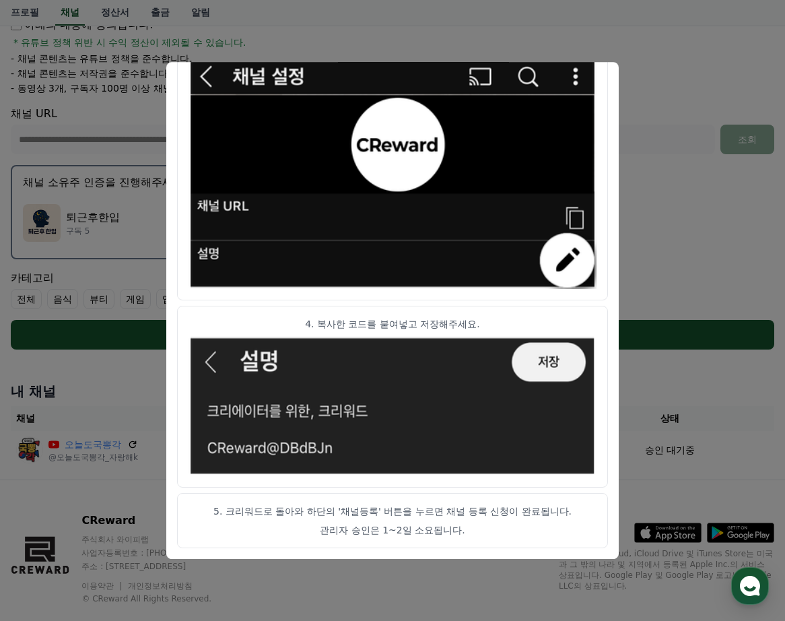
scroll to position [279, 0]
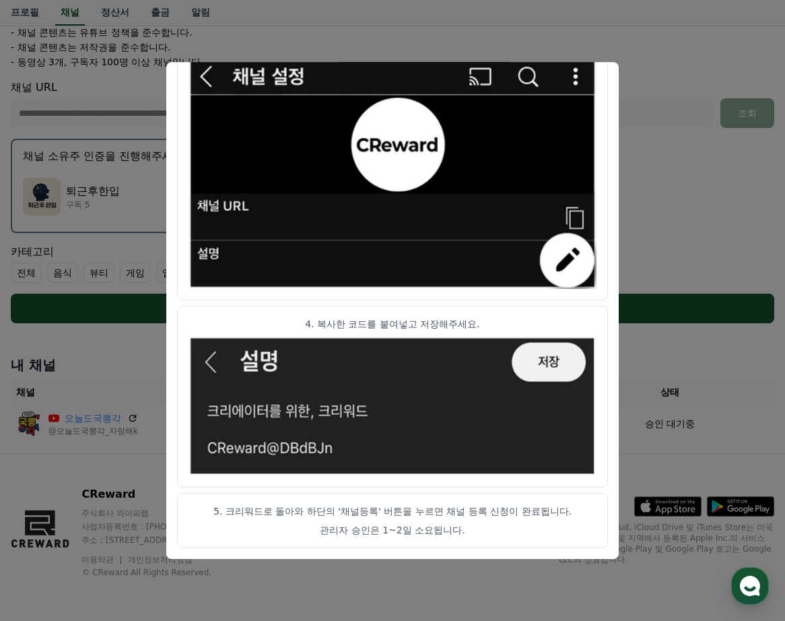
click at [268, 423] on img "modal" at bounding box center [393, 406] width 408 height 141
click at [663, 141] on button "close modal" at bounding box center [392, 310] width 785 height 621
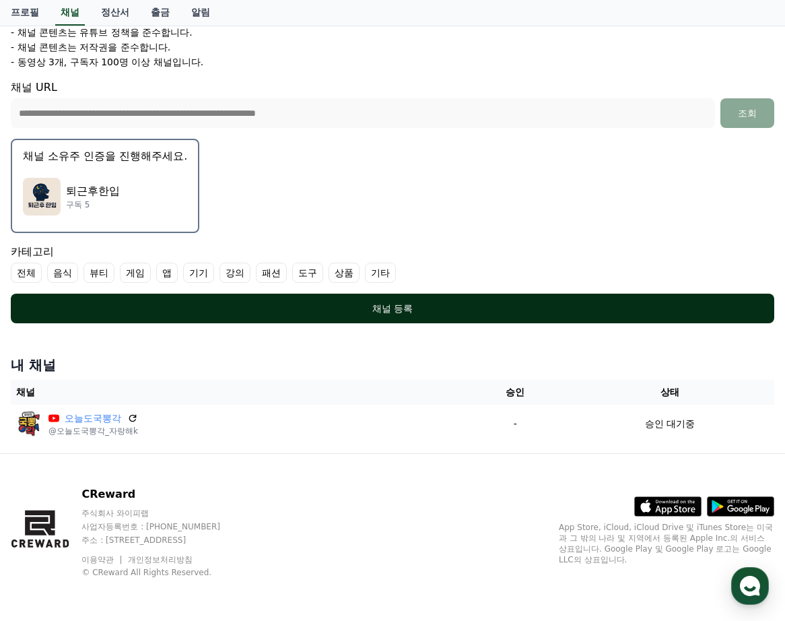
click at [324, 314] on div "채널 등록" at bounding box center [393, 308] width 710 height 13
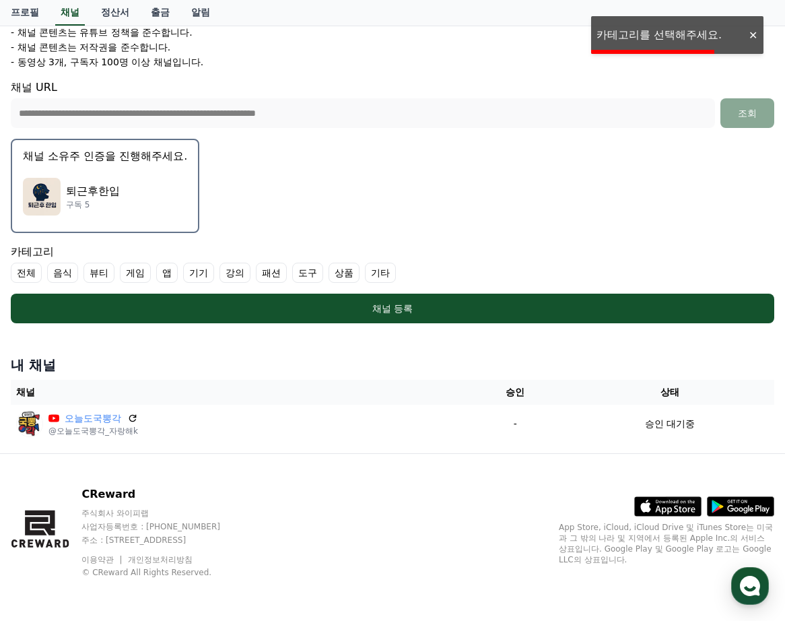
click at [19, 268] on label "전체" at bounding box center [26, 273] width 31 height 20
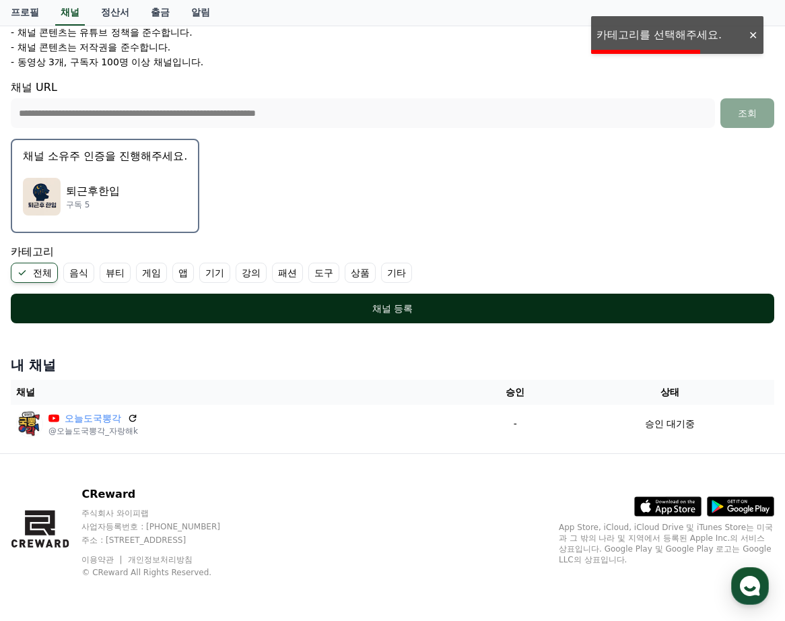
click at [73, 296] on button "채널 등록" at bounding box center [393, 309] width 764 height 30
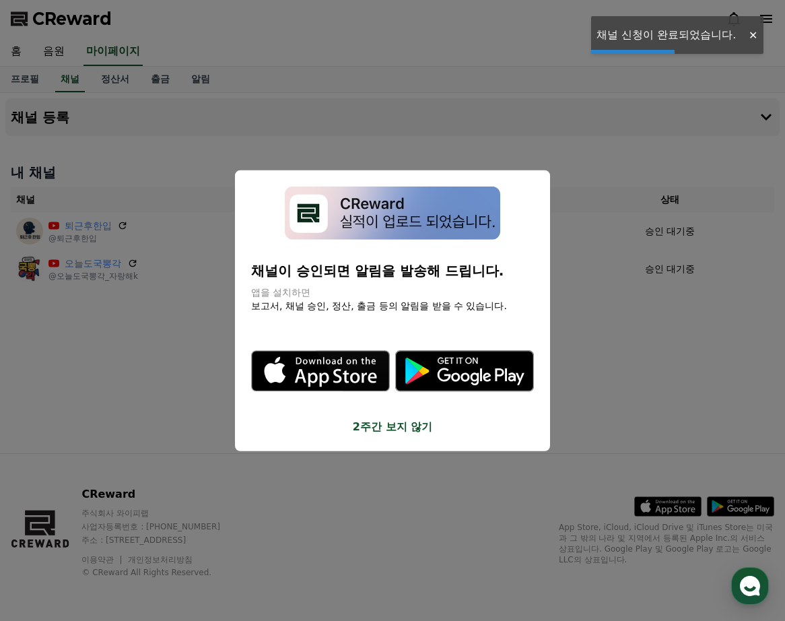
click at [391, 430] on button "2주간 보지 않기" at bounding box center [392, 426] width 283 height 16
